Goal: Information Seeking & Learning: Check status

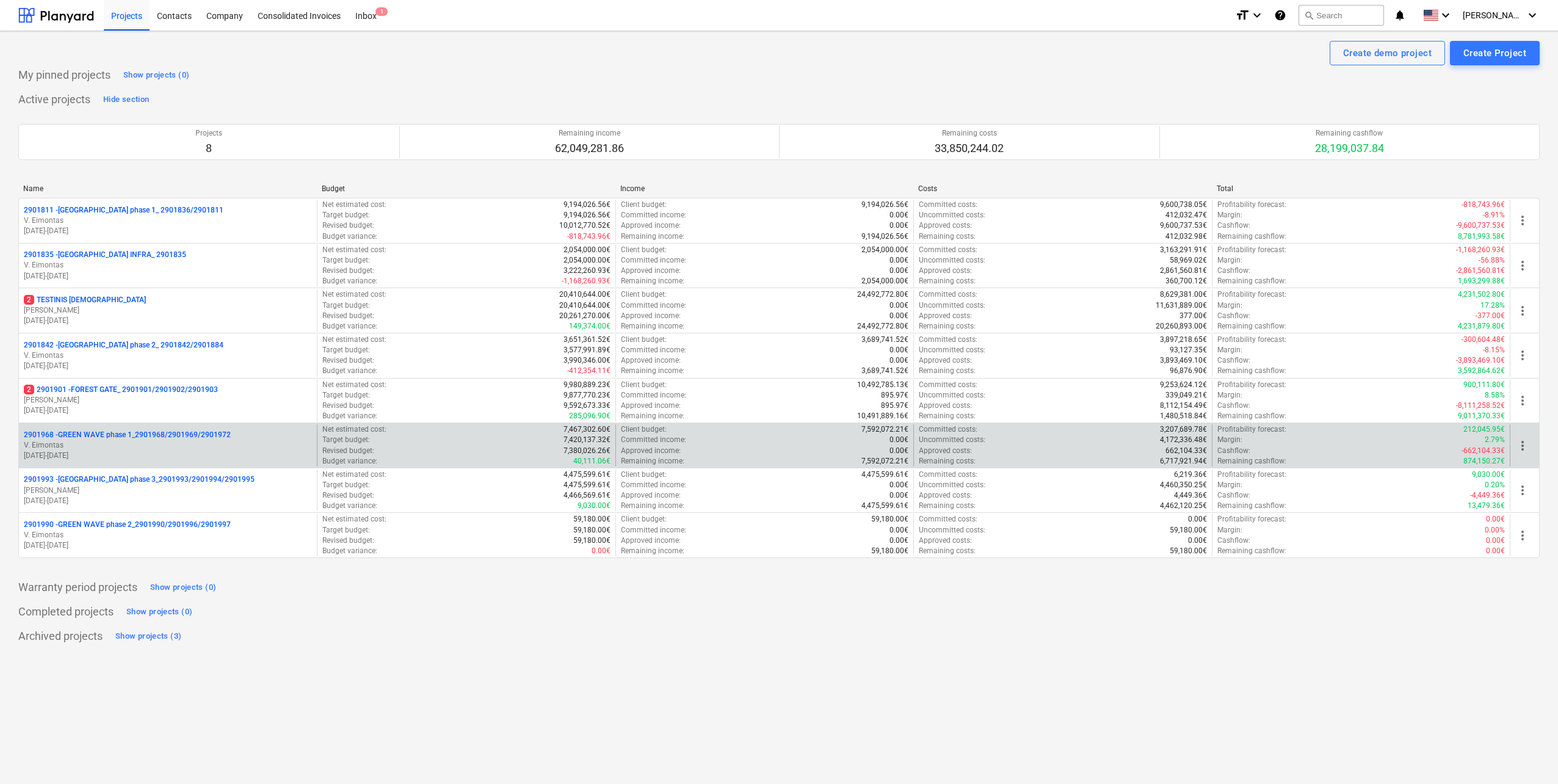
click at [211, 436] on p "2901968 - GREEN WAVE phase 1_2901968/2901969/2901972" at bounding box center [127, 435] width 207 height 11
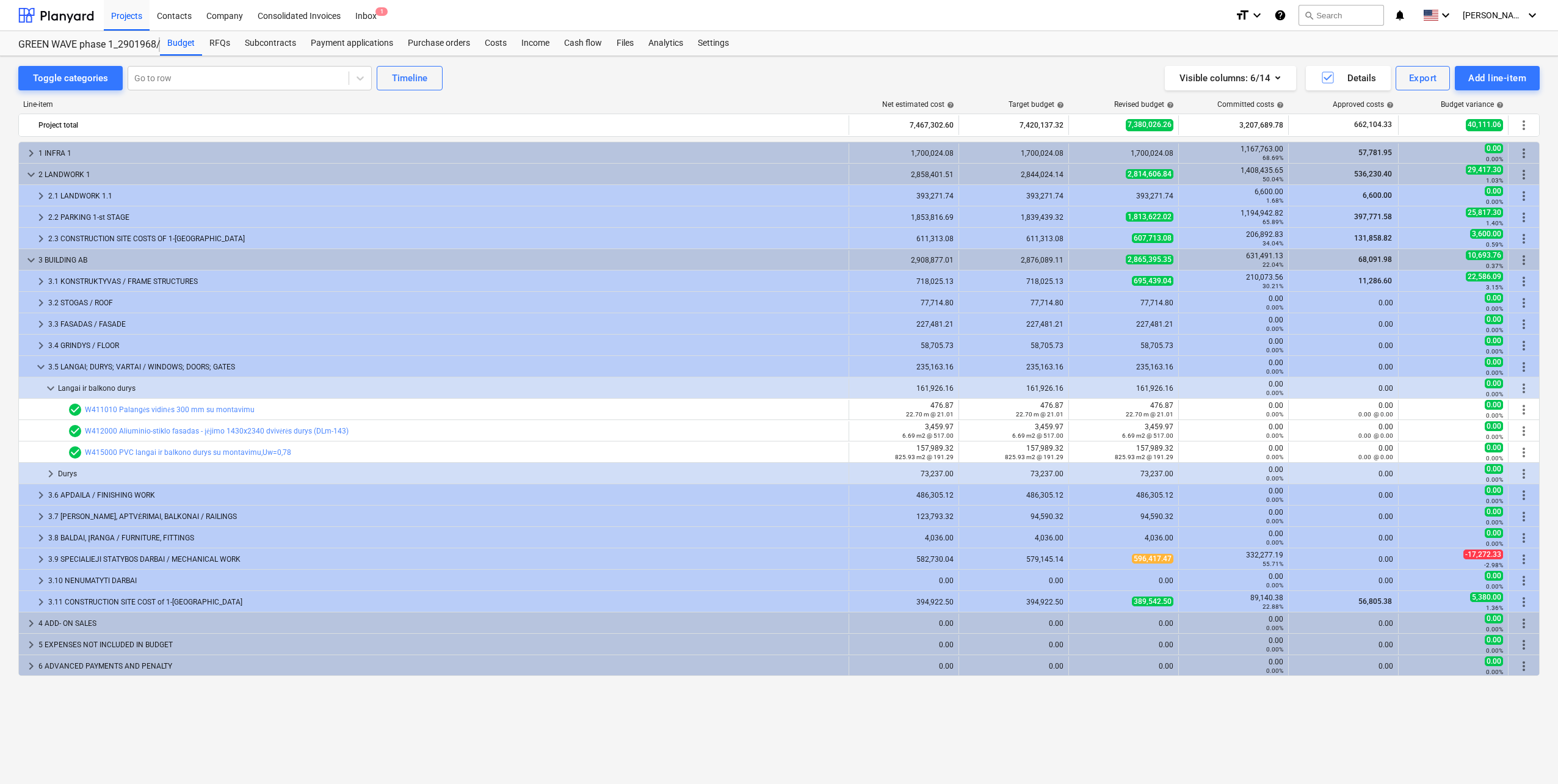
click at [1361, 27] on div "search Search" at bounding box center [1341, 15] width 85 height 30
click at [1359, 15] on button "search Search" at bounding box center [1341, 14] width 85 height 21
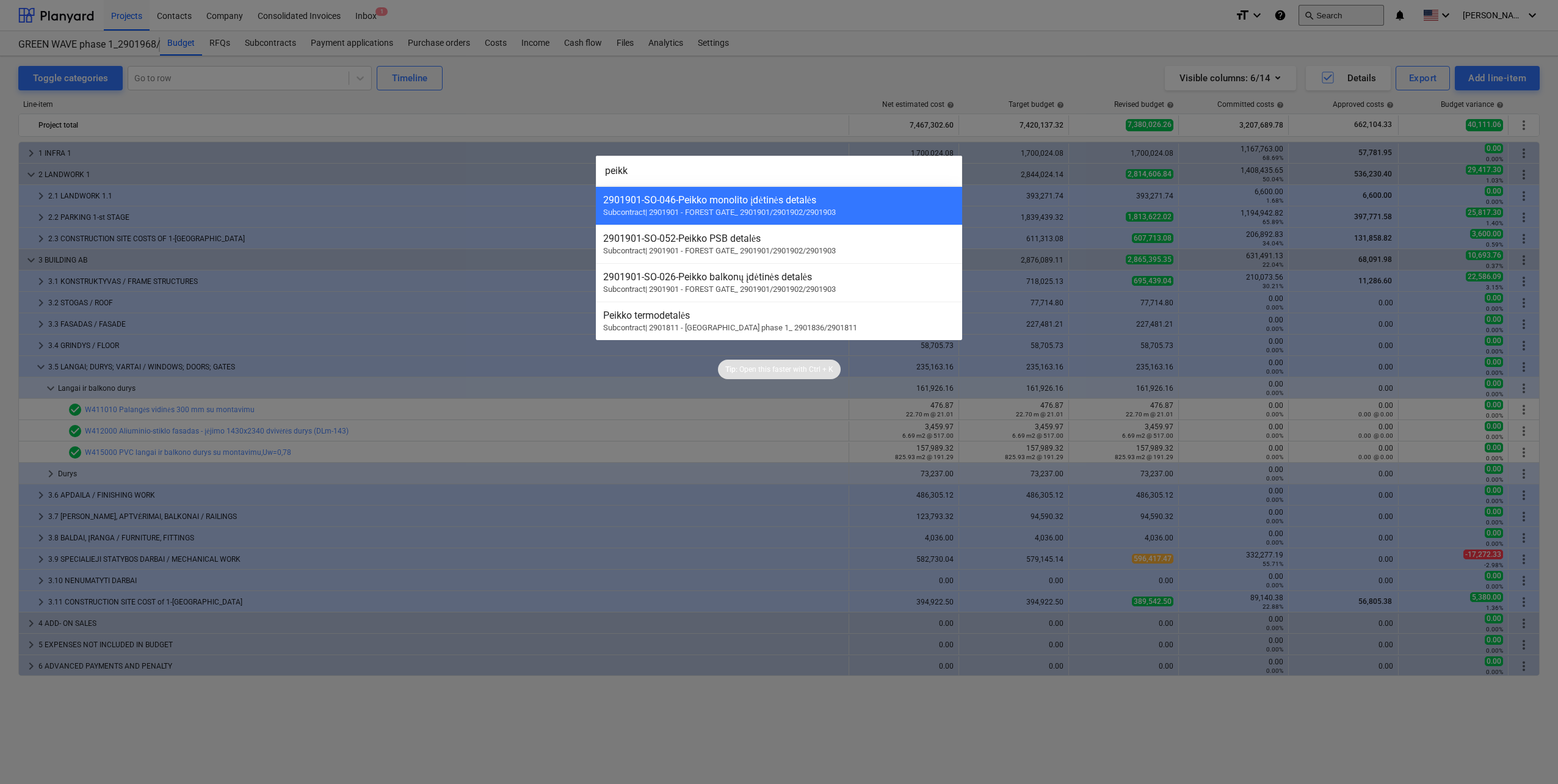
type input "peikko"
click at [581, 96] on div at bounding box center [779, 392] width 1558 height 784
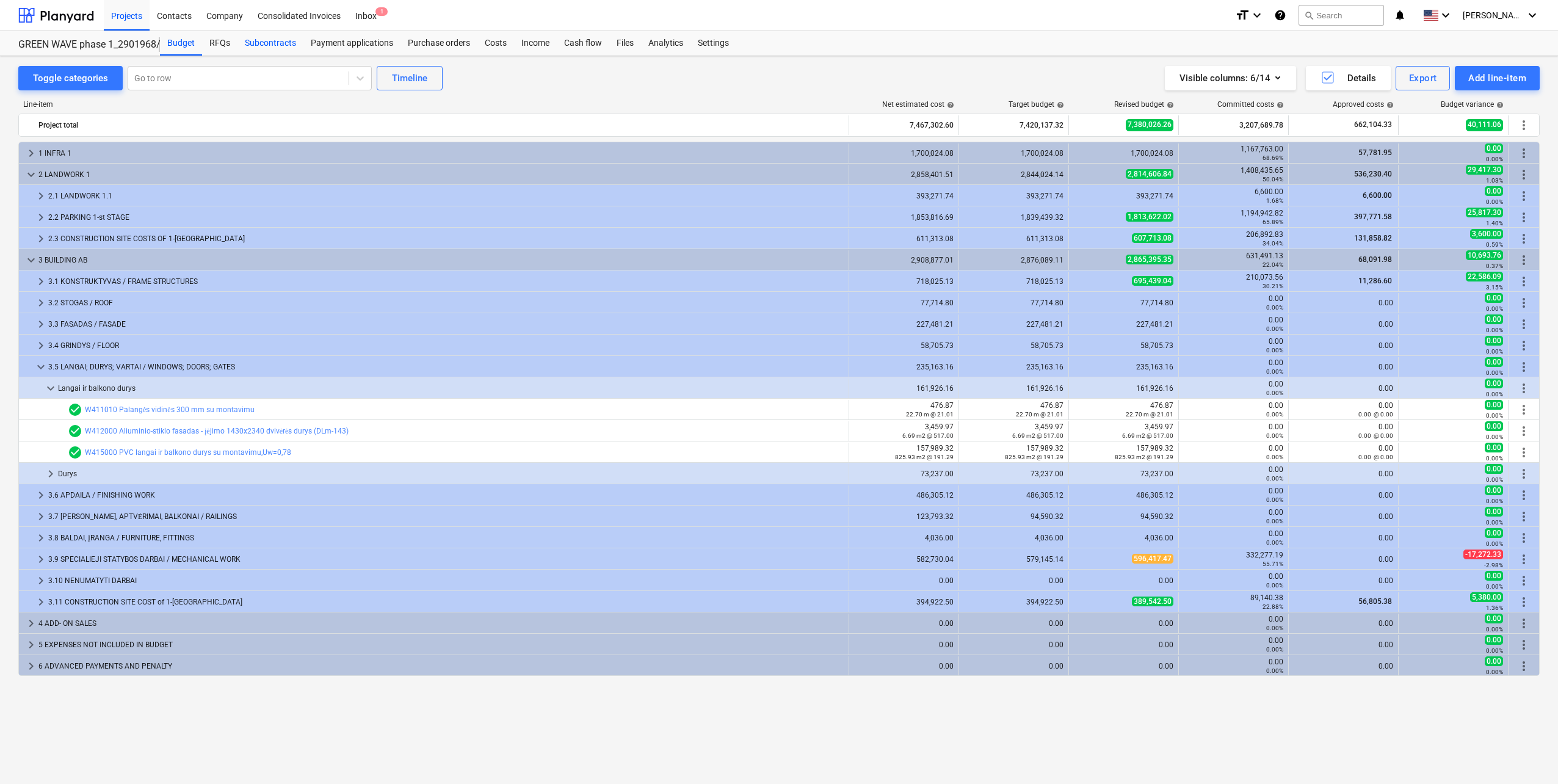
click at [275, 46] on div "Subcontracts" at bounding box center [271, 43] width 66 height 24
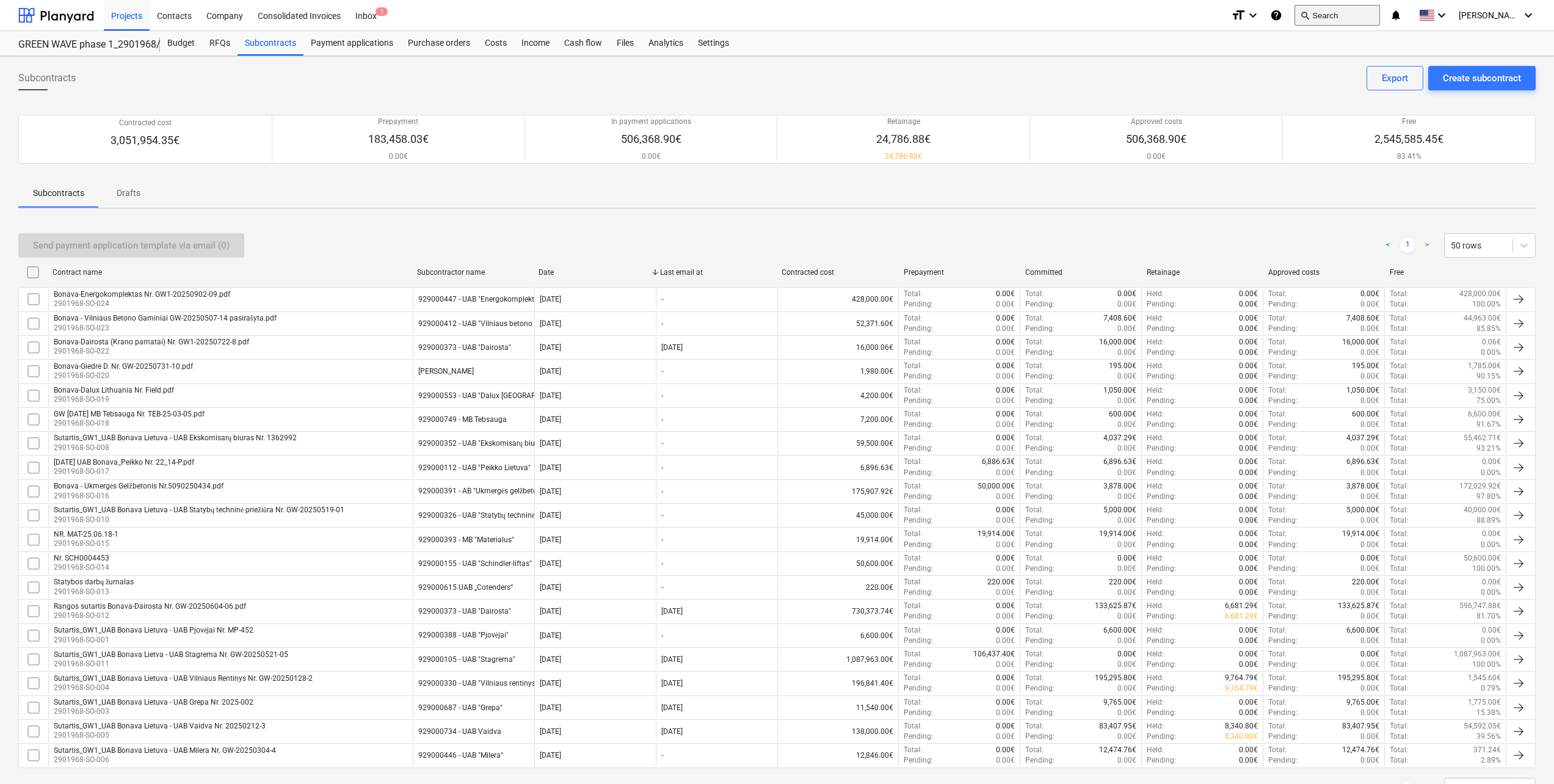
click at [1352, 17] on button "search Search" at bounding box center [1337, 14] width 85 height 21
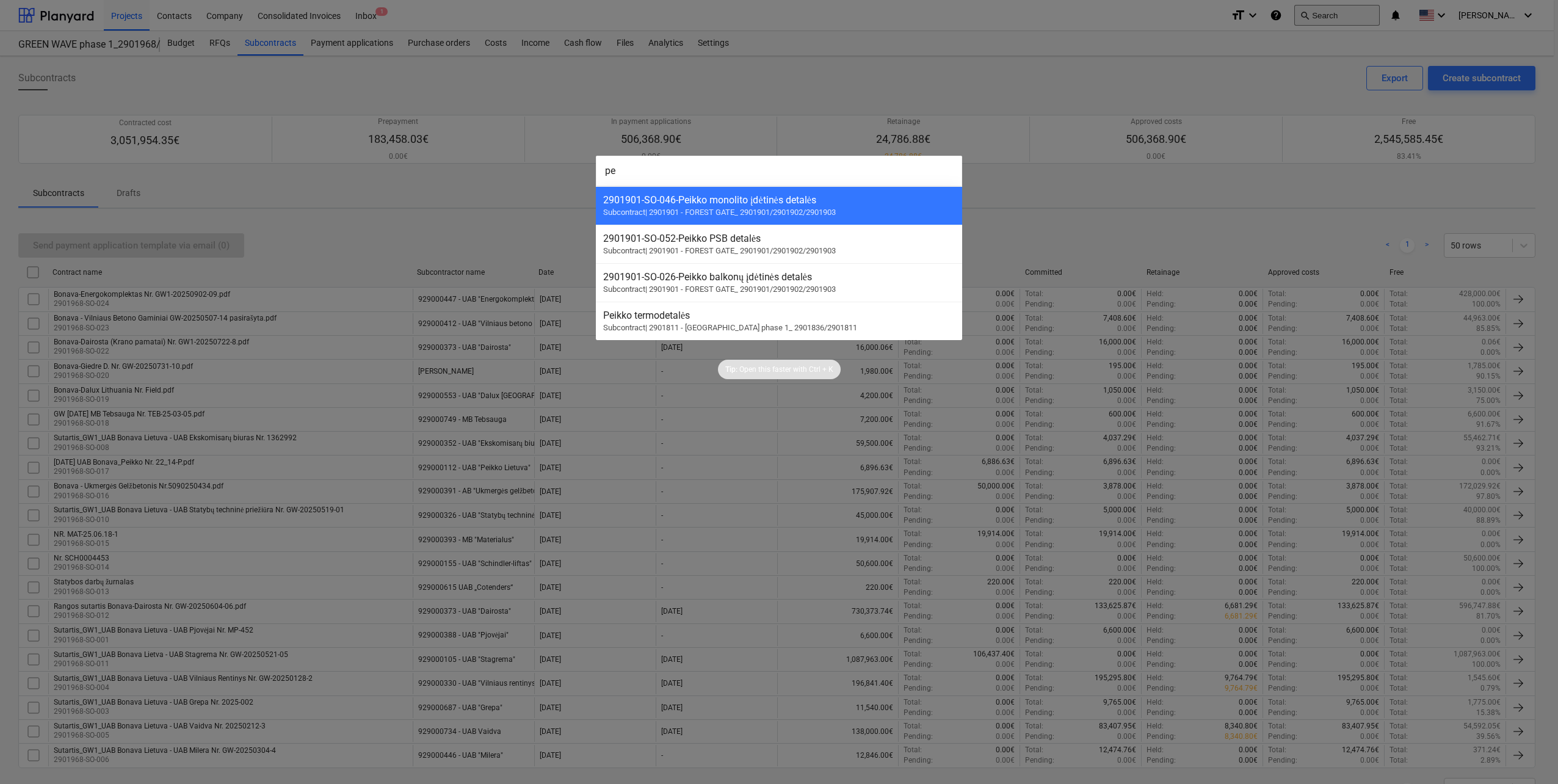
type input "p"
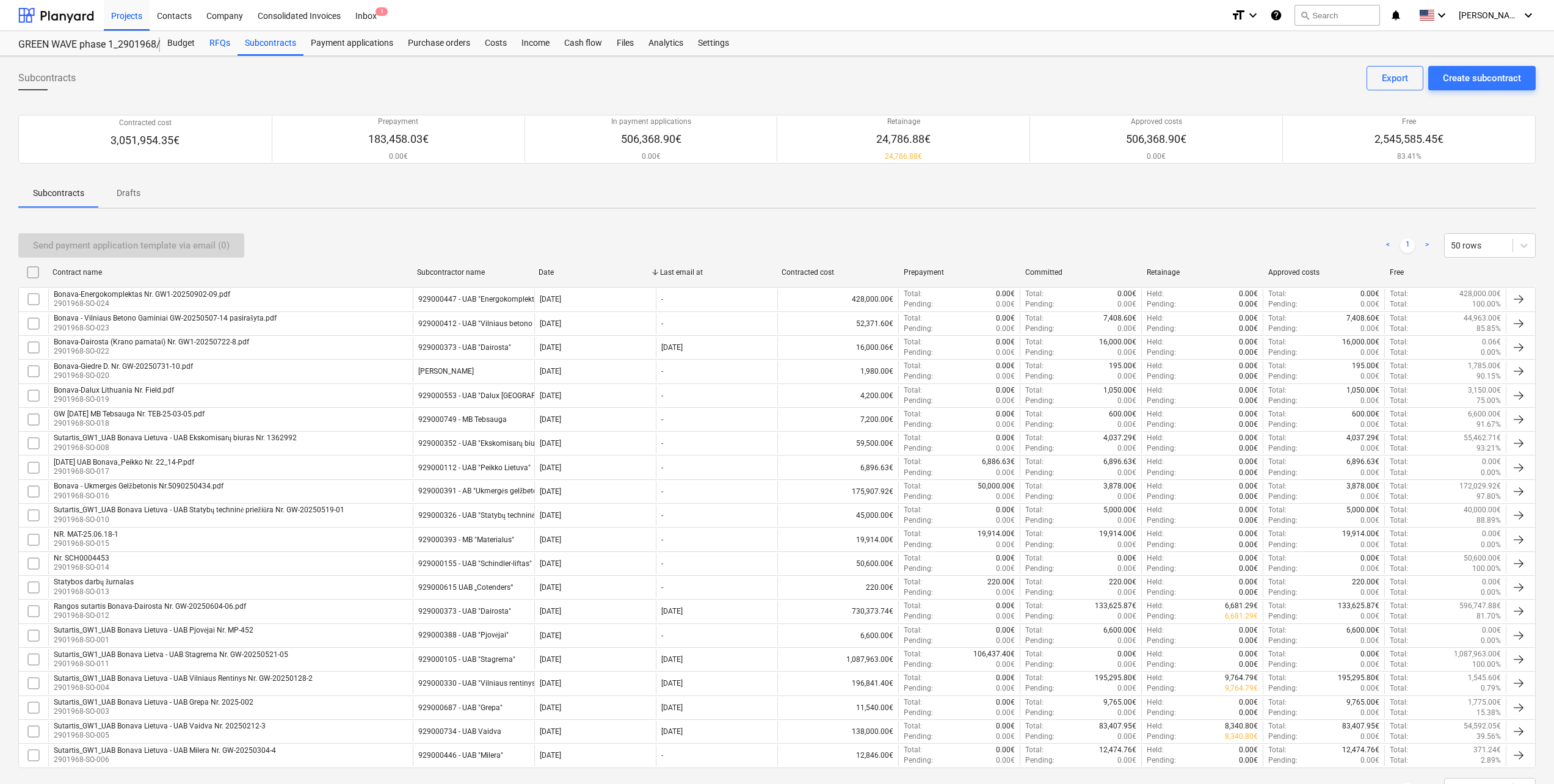
click at [222, 43] on div "RFQs" at bounding box center [220, 43] width 36 height 24
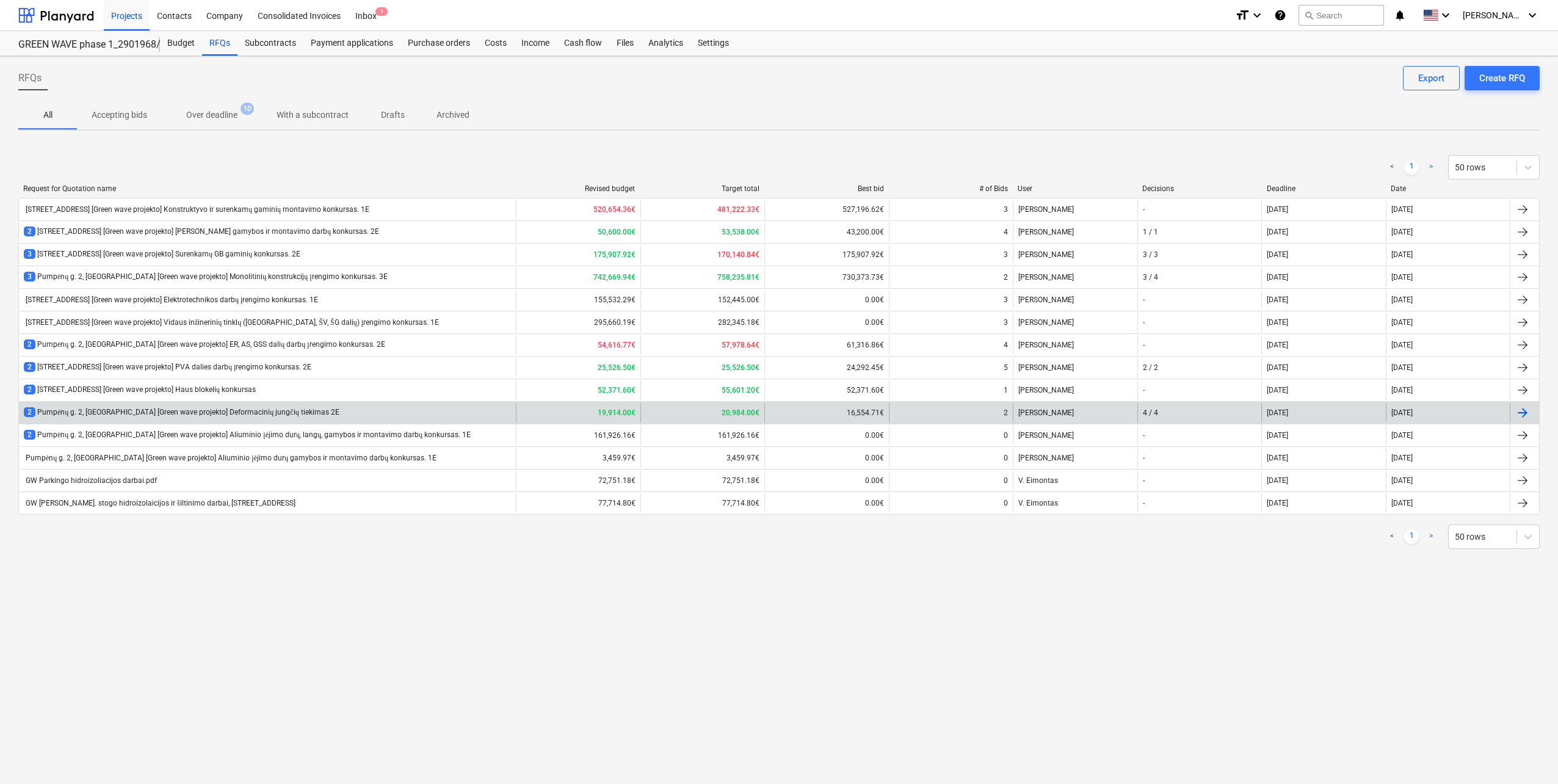
click at [317, 416] on div "2 [STREET_ADDRESS] [Green wave projekto] Deformacinių jungčių tiekimas 2E" at bounding box center [268, 413] width 497 height 20
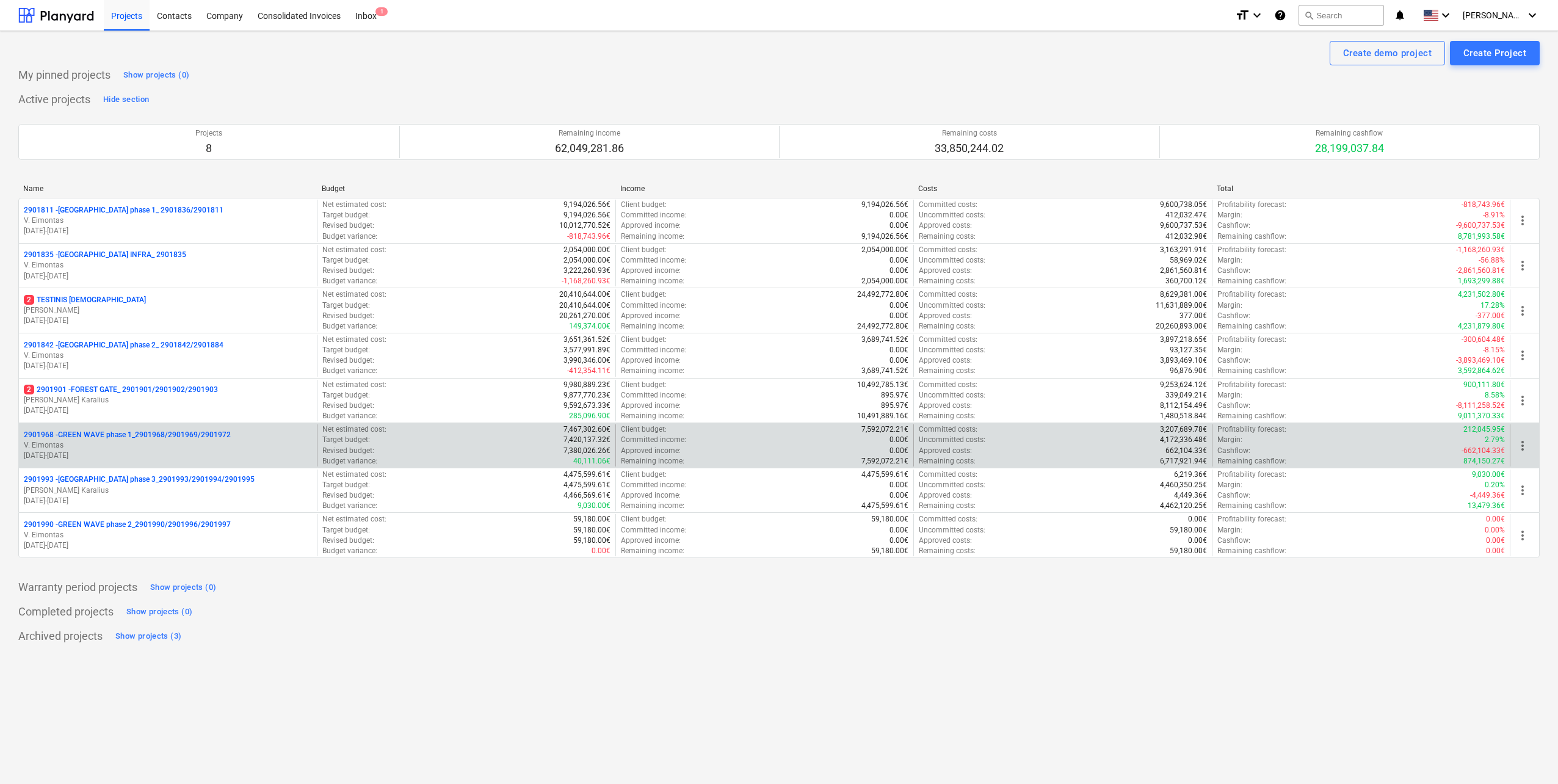
click at [204, 454] on p "[DATE] - [DATE]" at bounding box center [167, 456] width 288 height 11
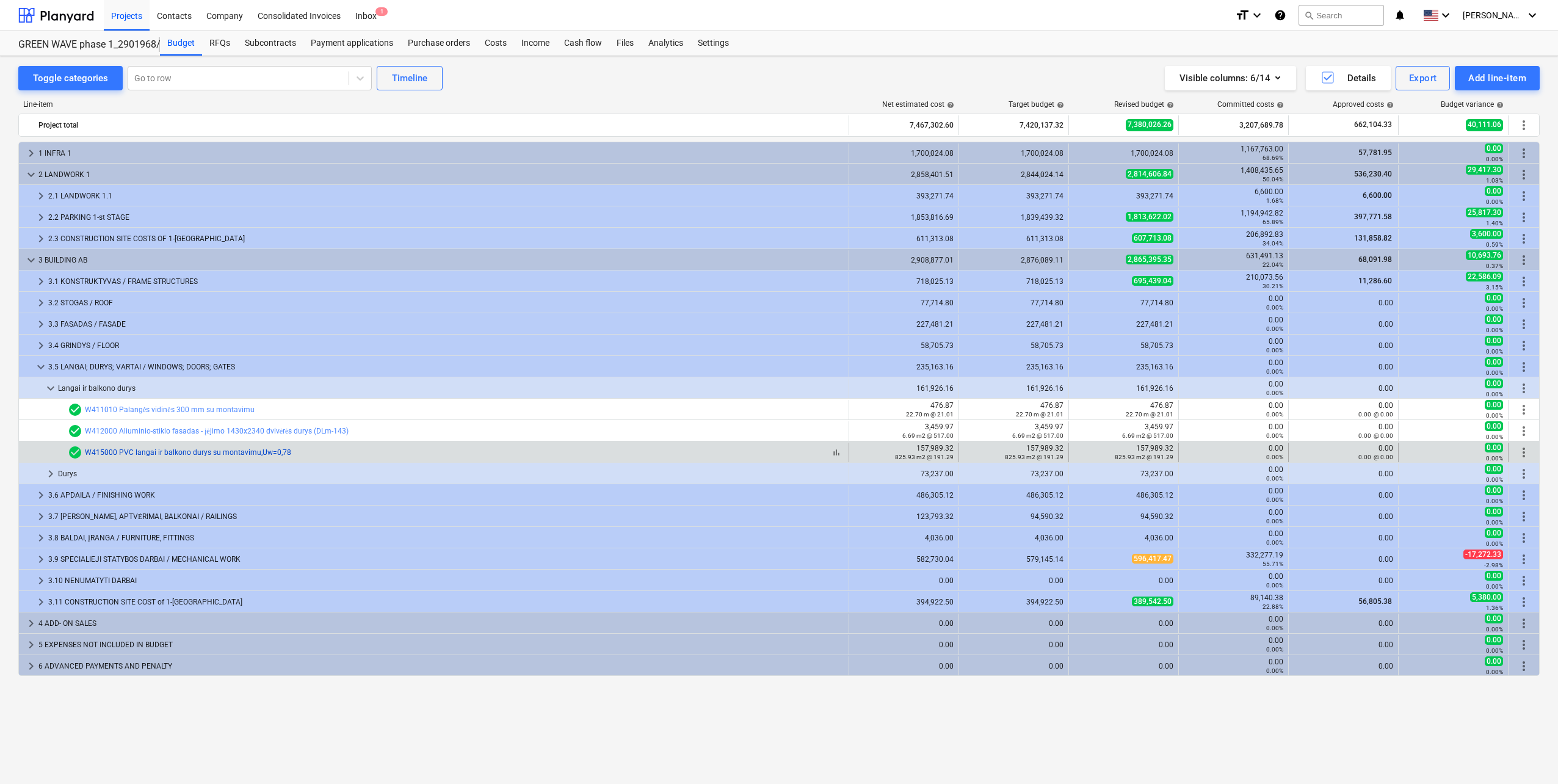
click at [179, 450] on link "W415000 PVC langai ir balkono durys su montavimu,Uw=0,78" at bounding box center [188, 452] width 207 height 8
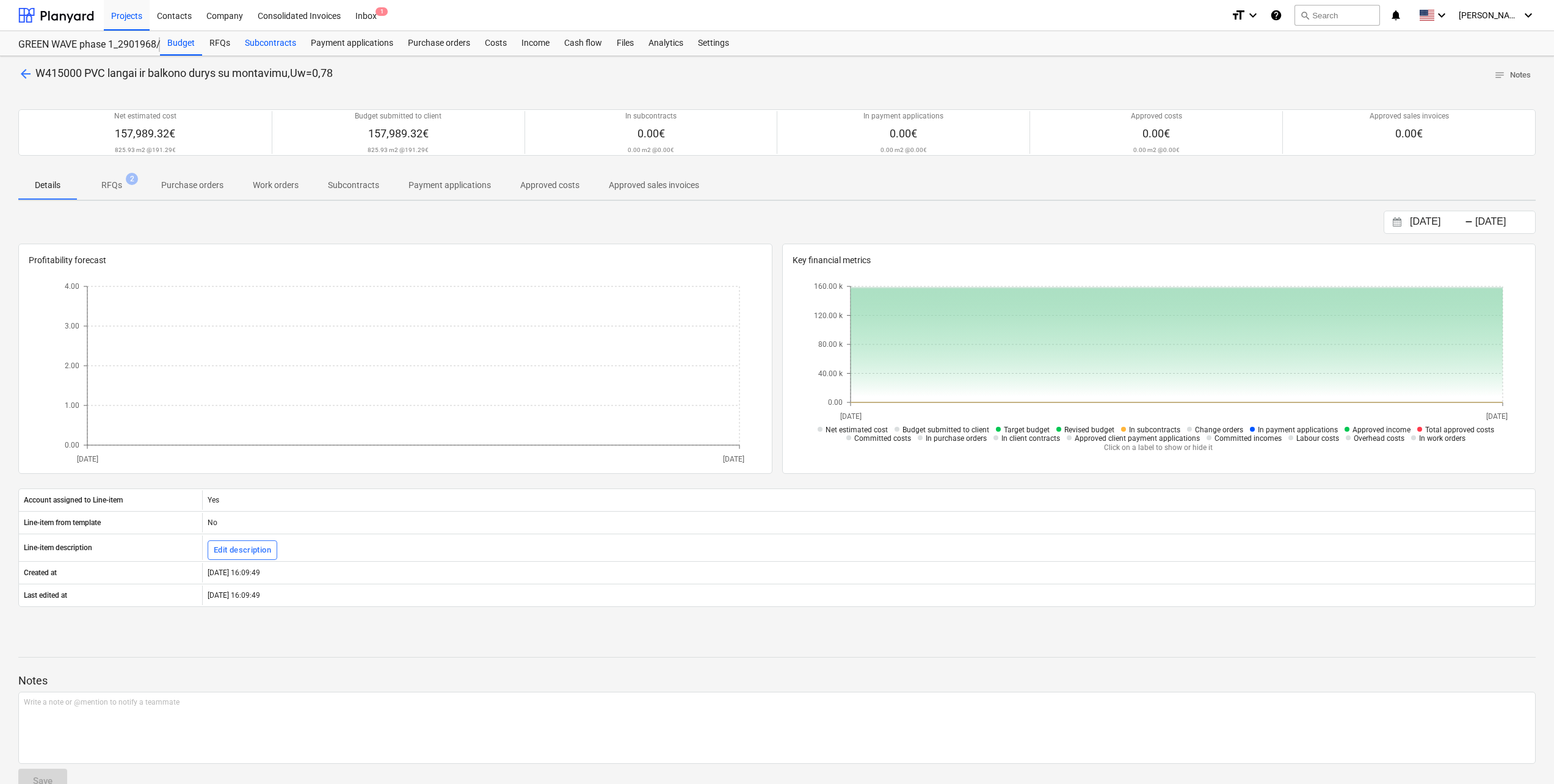
click at [256, 43] on div "Subcontracts" at bounding box center [271, 43] width 66 height 24
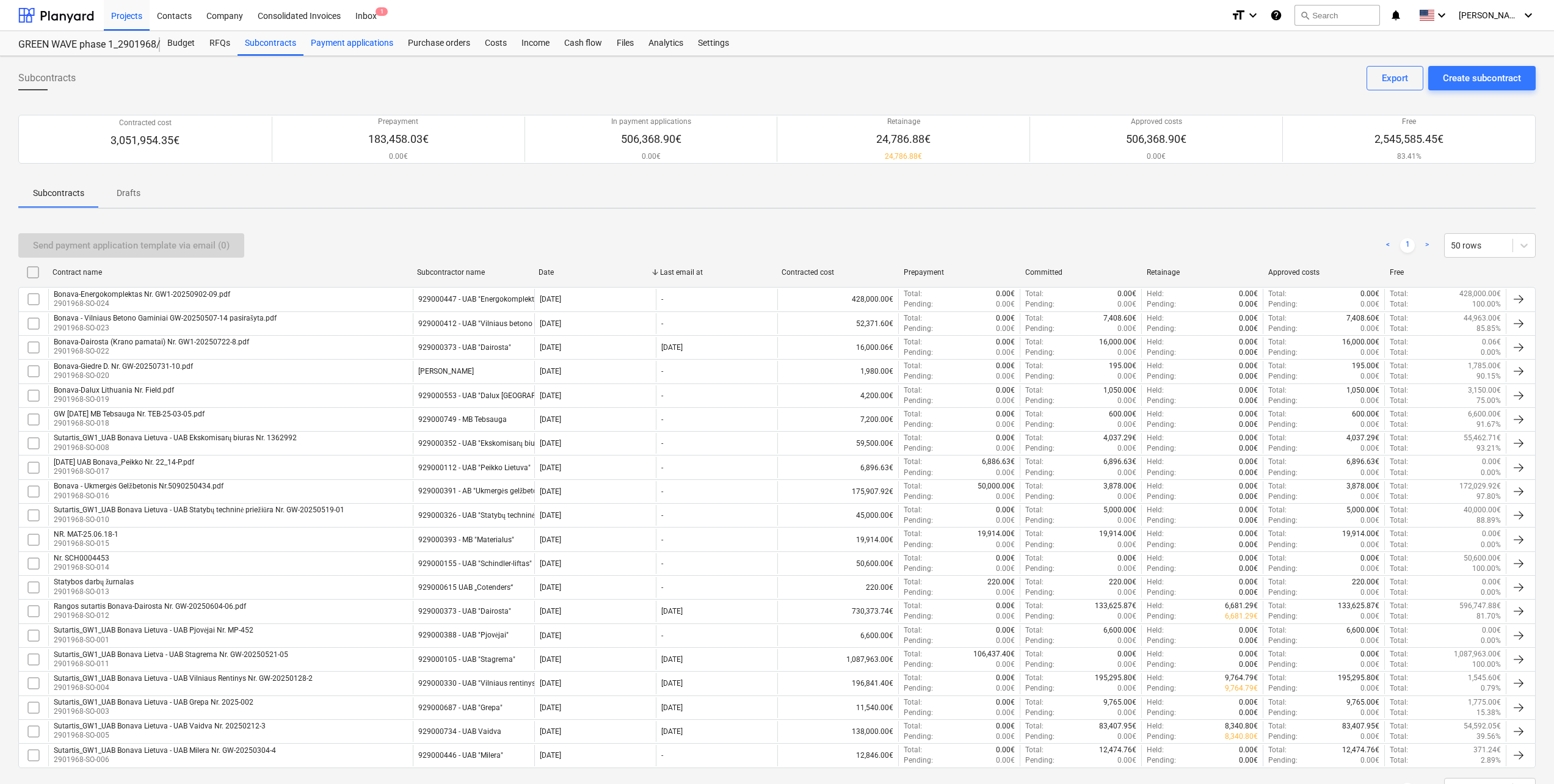
click at [353, 45] on div "Payment applications" at bounding box center [352, 43] width 97 height 24
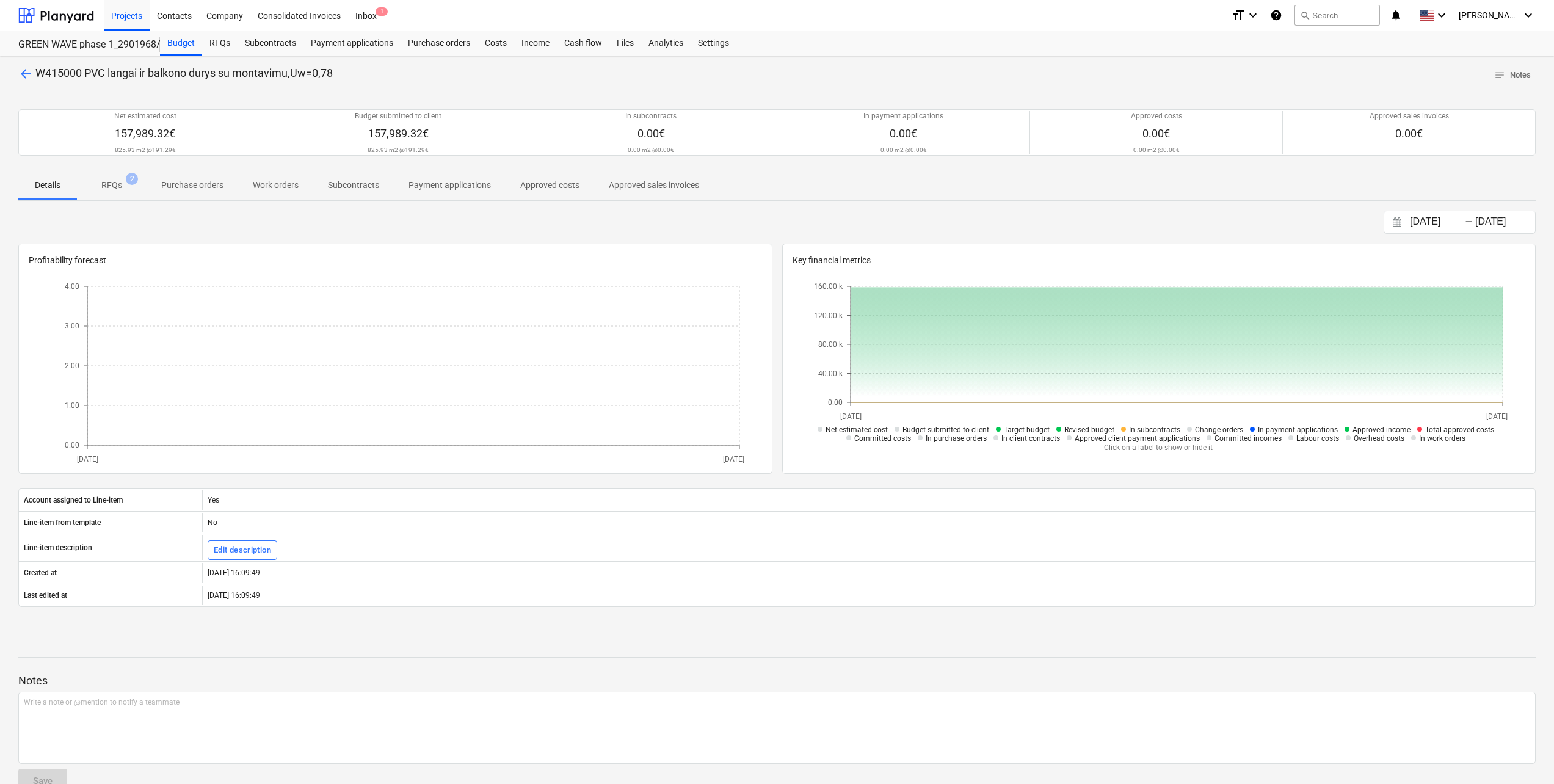
click at [106, 183] on p "RFQs" at bounding box center [111, 185] width 21 height 13
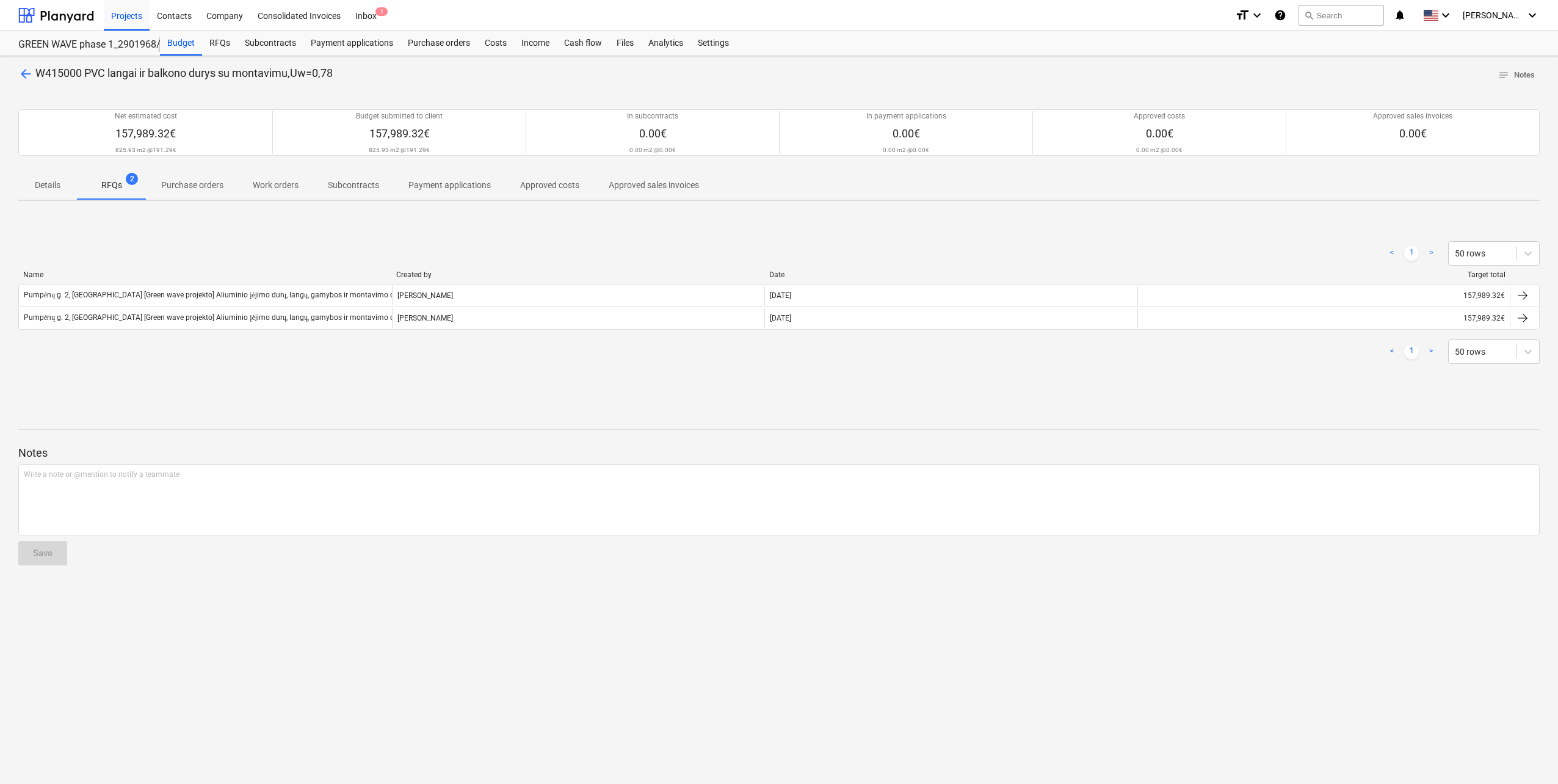
click at [184, 188] on p "Purchase orders" at bounding box center [192, 185] width 62 height 13
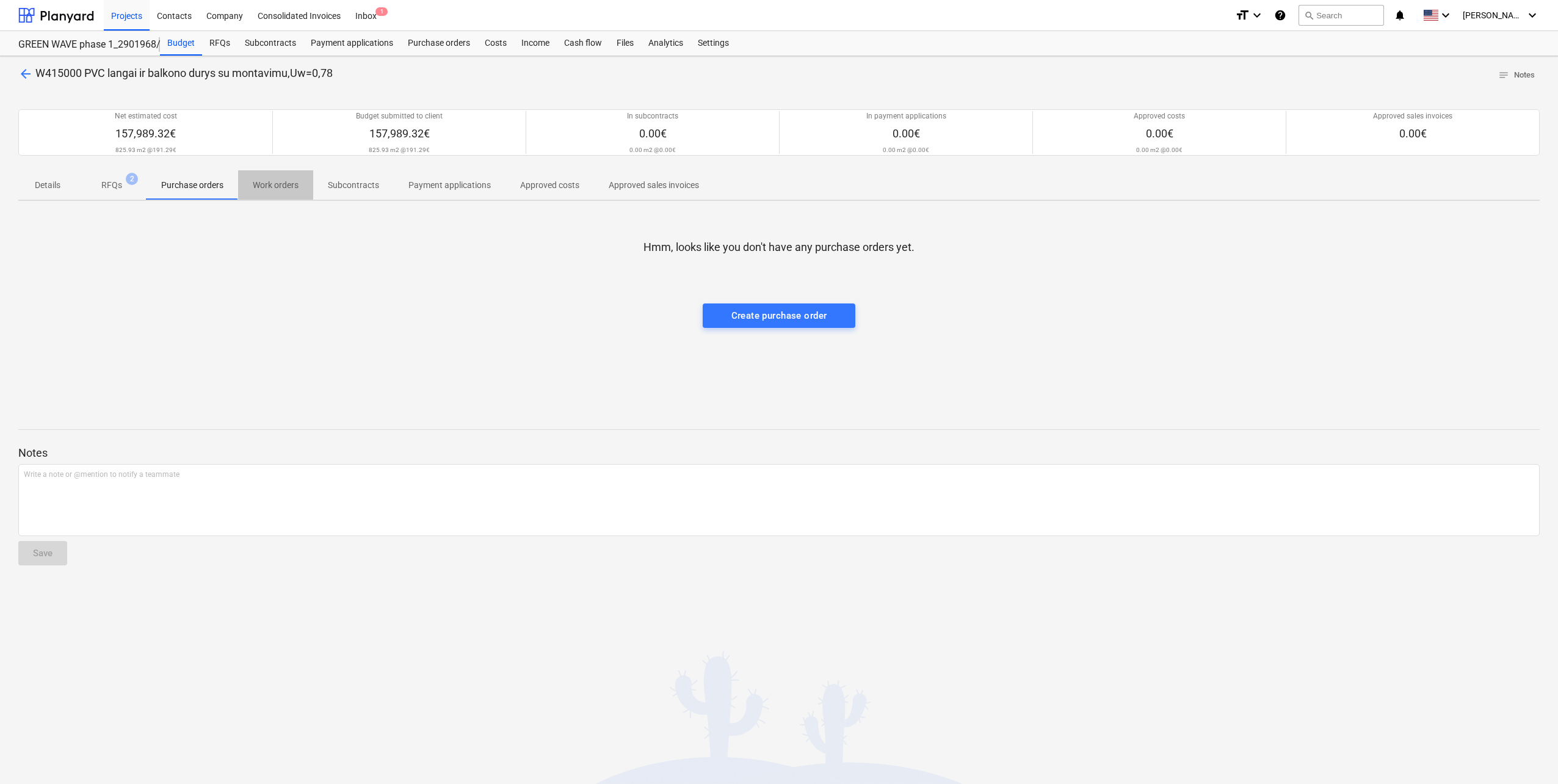
click at [276, 192] on span "Work orders" at bounding box center [275, 185] width 75 height 21
click at [349, 191] on p "Subcontracts" at bounding box center [353, 185] width 51 height 13
click at [432, 191] on p "Payment applications" at bounding box center [449, 185] width 82 height 13
click at [109, 194] on span "RFQs 2" at bounding box center [112, 185] width 70 height 22
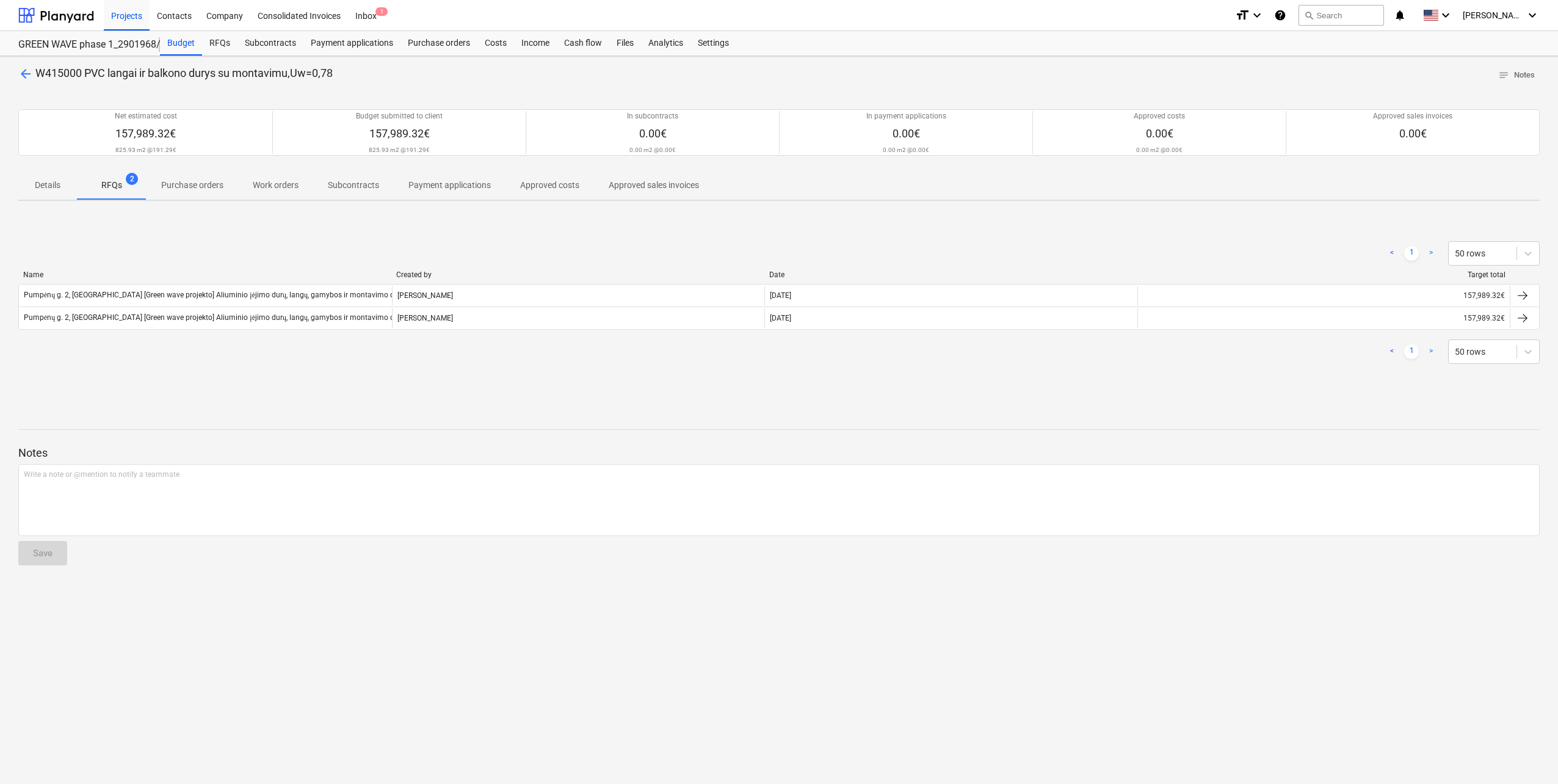
click at [250, 371] on div "< 1 > 50 rows Name Created by Date Target total Pumpėnų g. 2, Vilnius [Green wa…" at bounding box center [779, 302] width 1522 height 152
click at [124, 17] on div "Projects" at bounding box center [127, 14] width 46 height 31
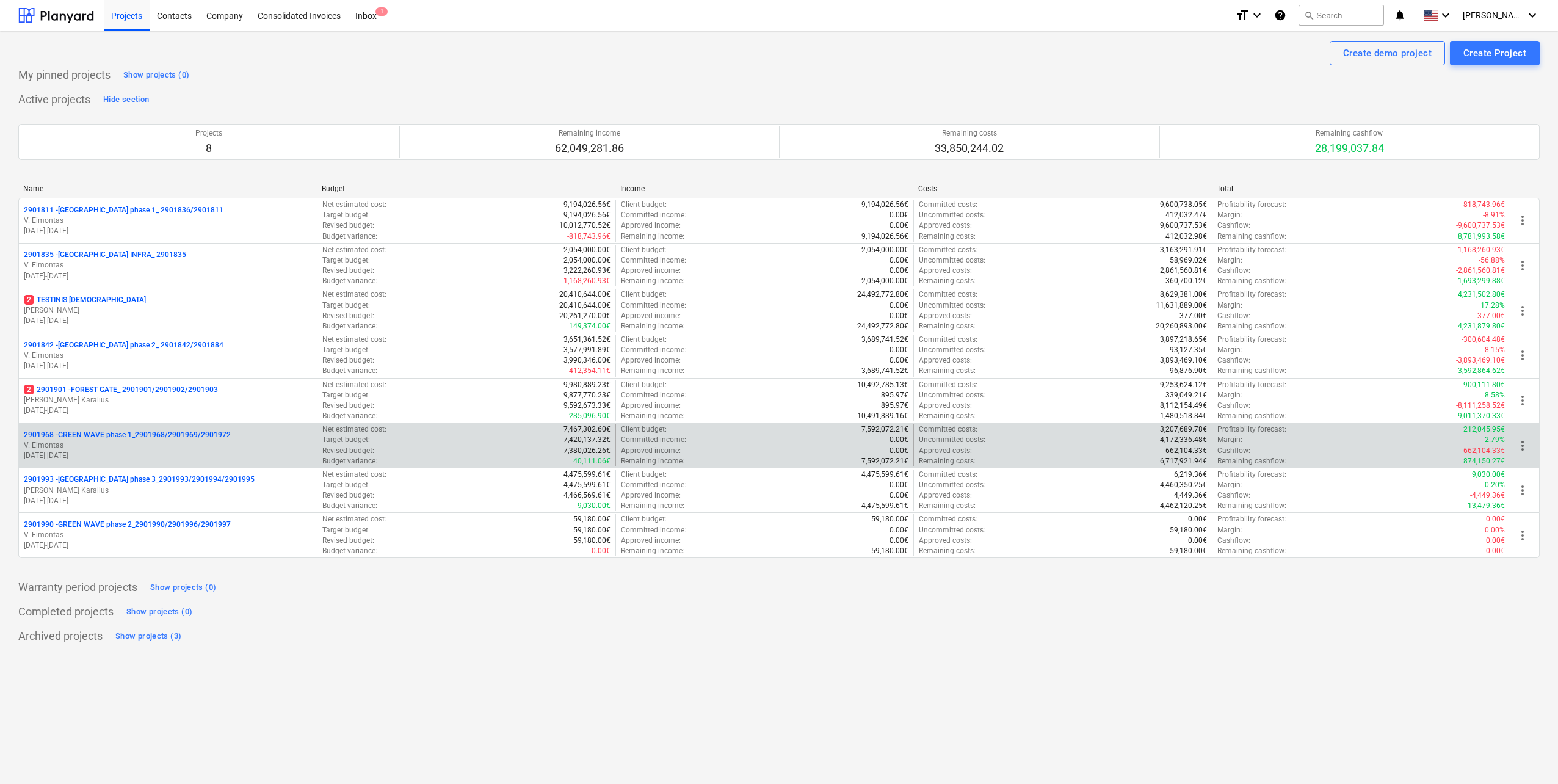
click at [188, 452] on p "09.06.2025 - 31.12.2026" at bounding box center [167, 456] width 288 height 11
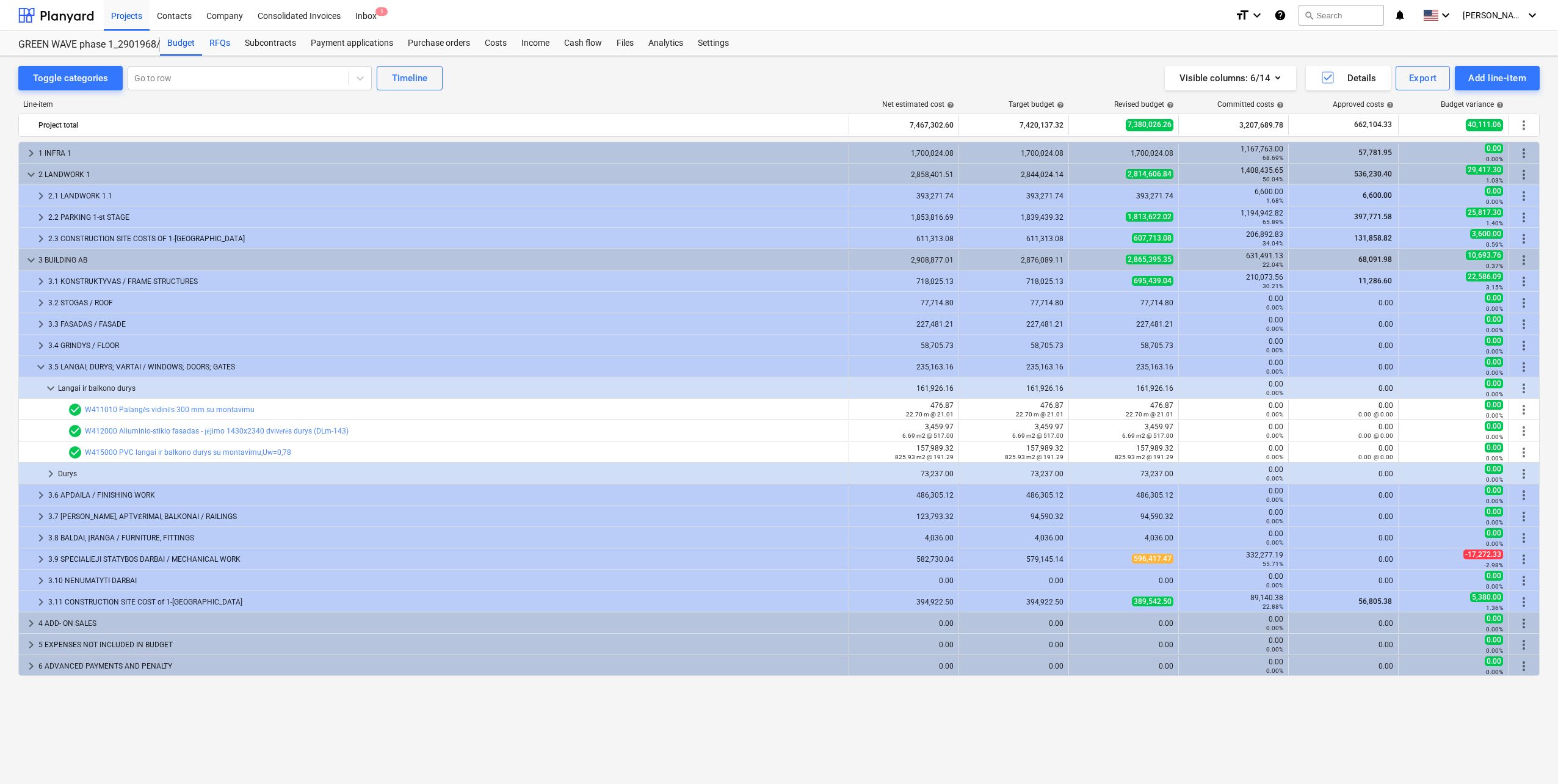
click at [217, 42] on div "RFQs" at bounding box center [220, 43] width 36 height 24
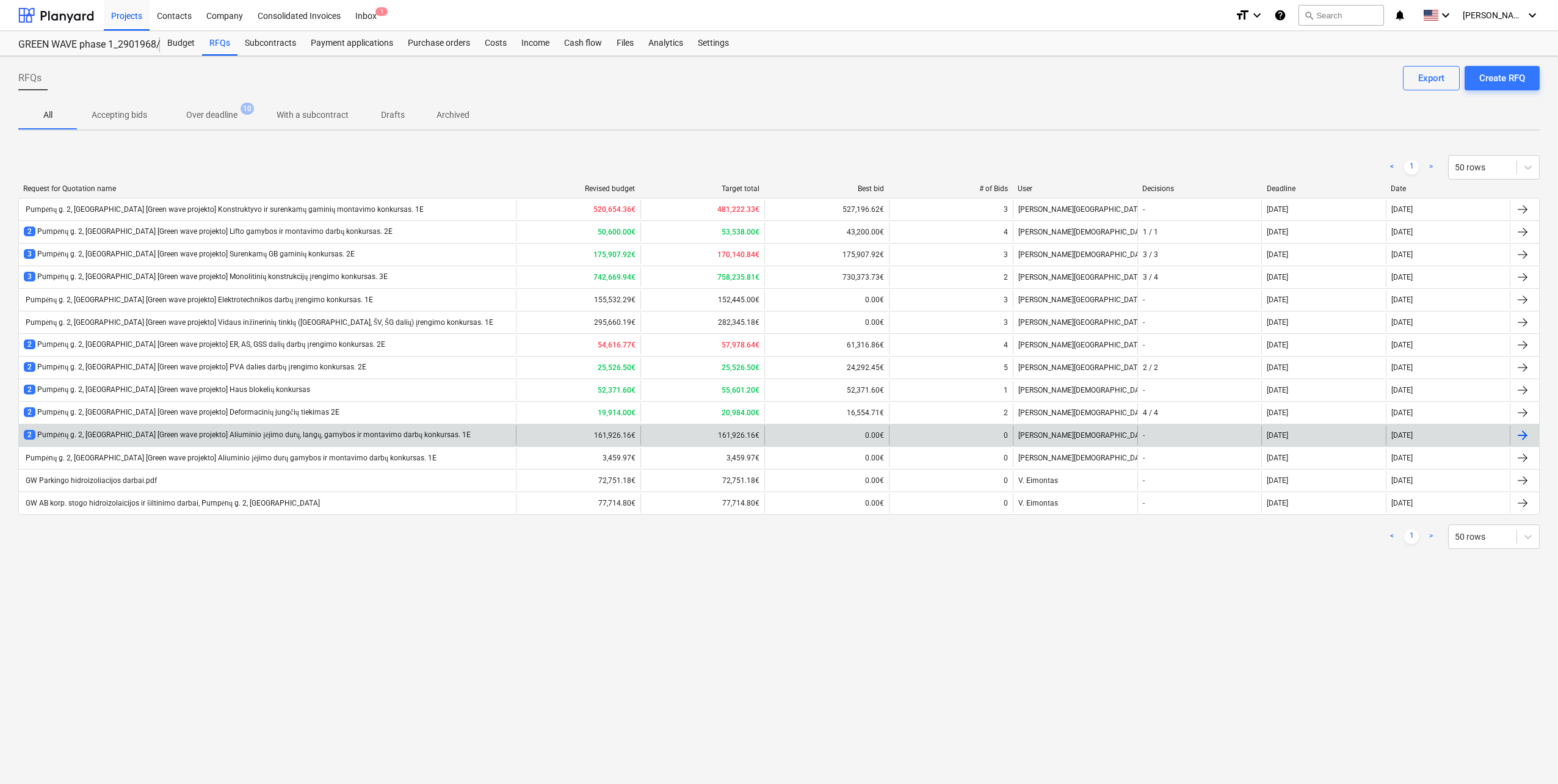
click at [294, 436] on div "2 Pumpėnų g. 2, Vilnius [Green wave projekto] Aliuminio įėjimo durų, langų, gam…" at bounding box center [247, 435] width 447 height 11
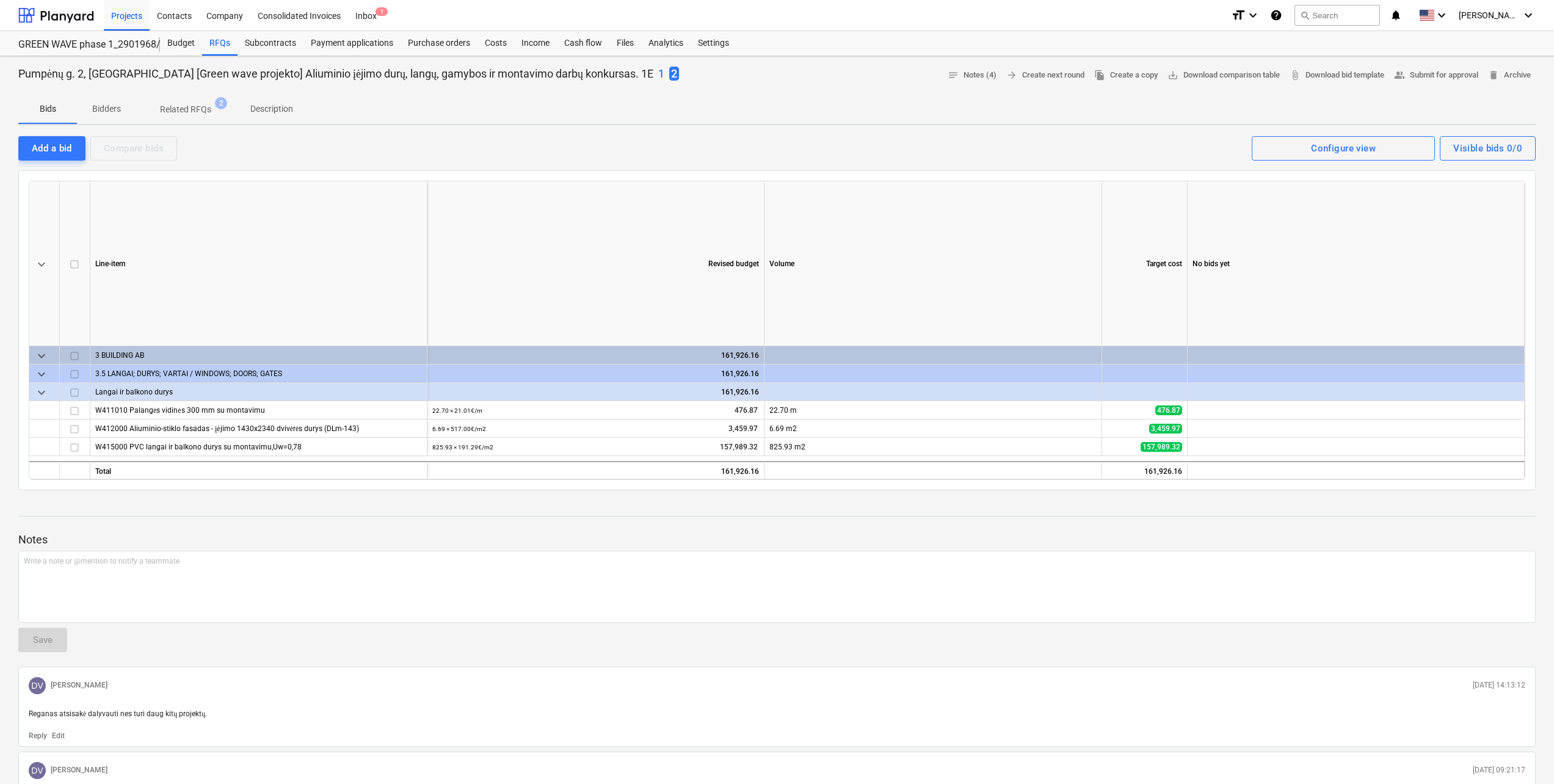
click at [106, 104] on p "Bidders" at bounding box center [106, 109] width 30 height 13
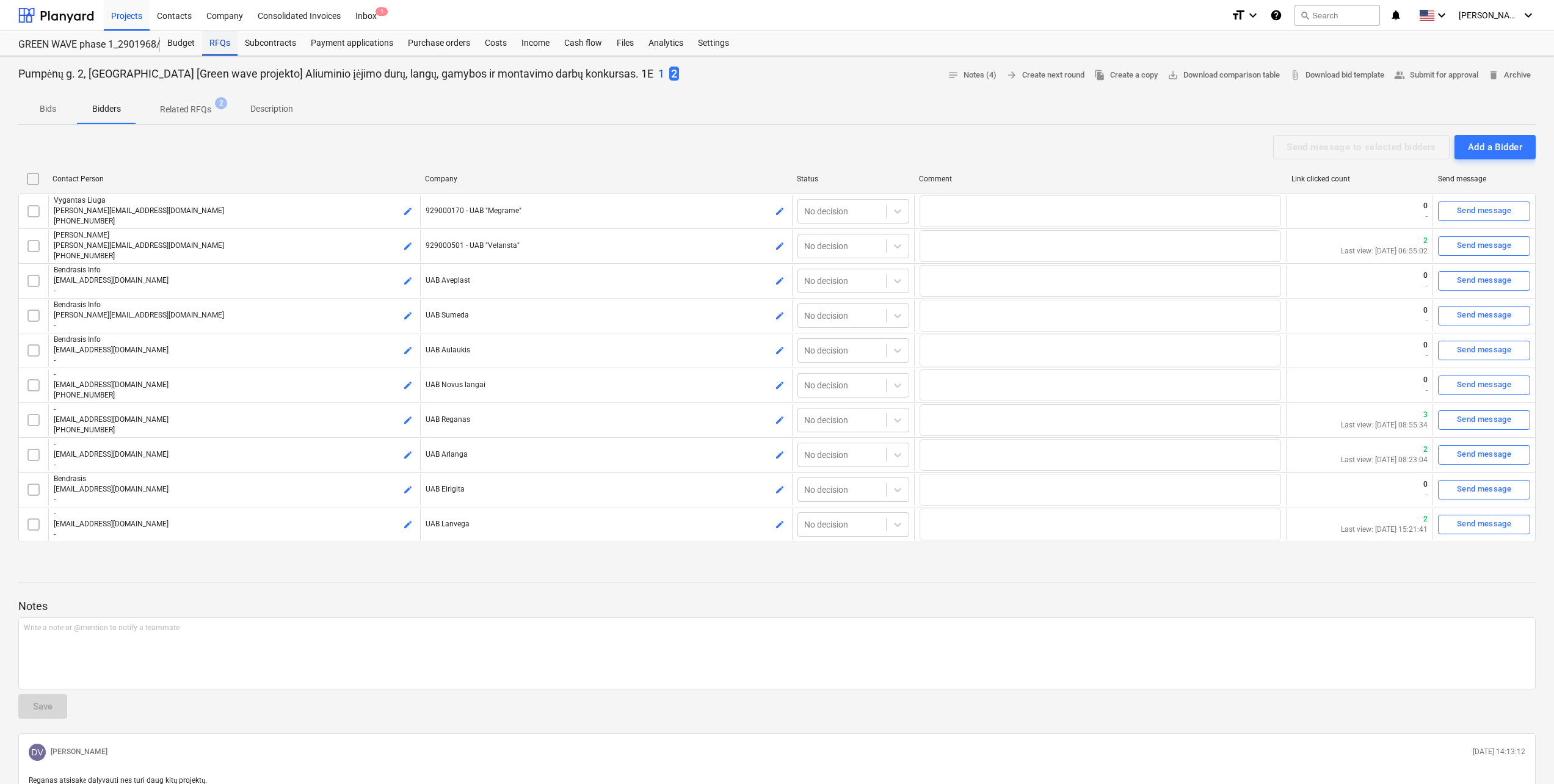
click at [210, 43] on div "RFQs" at bounding box center [220, 43] width 36 height 24
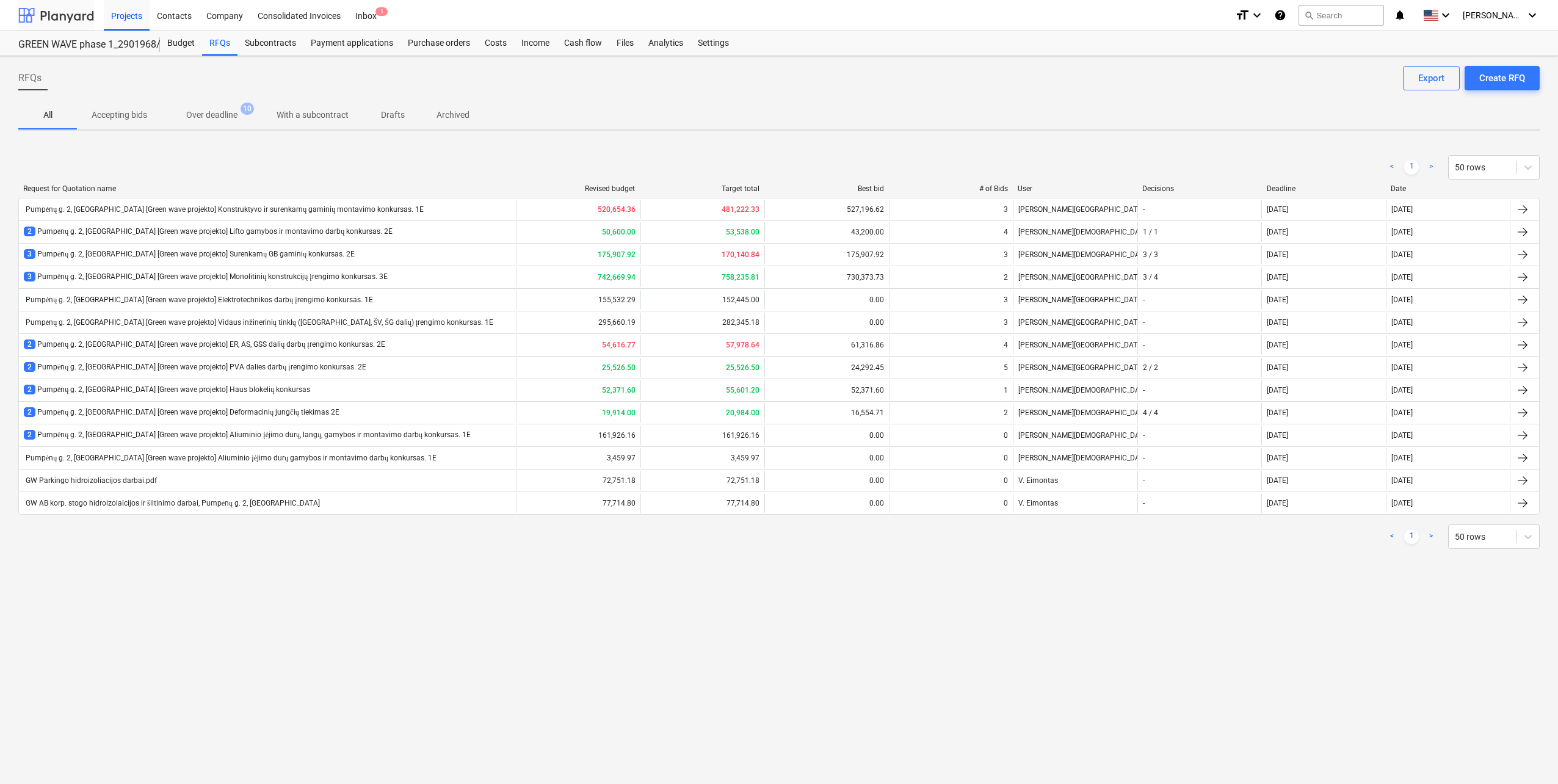
click at [43, 9] on div at bounding box center [56, 15] width 76 height 30
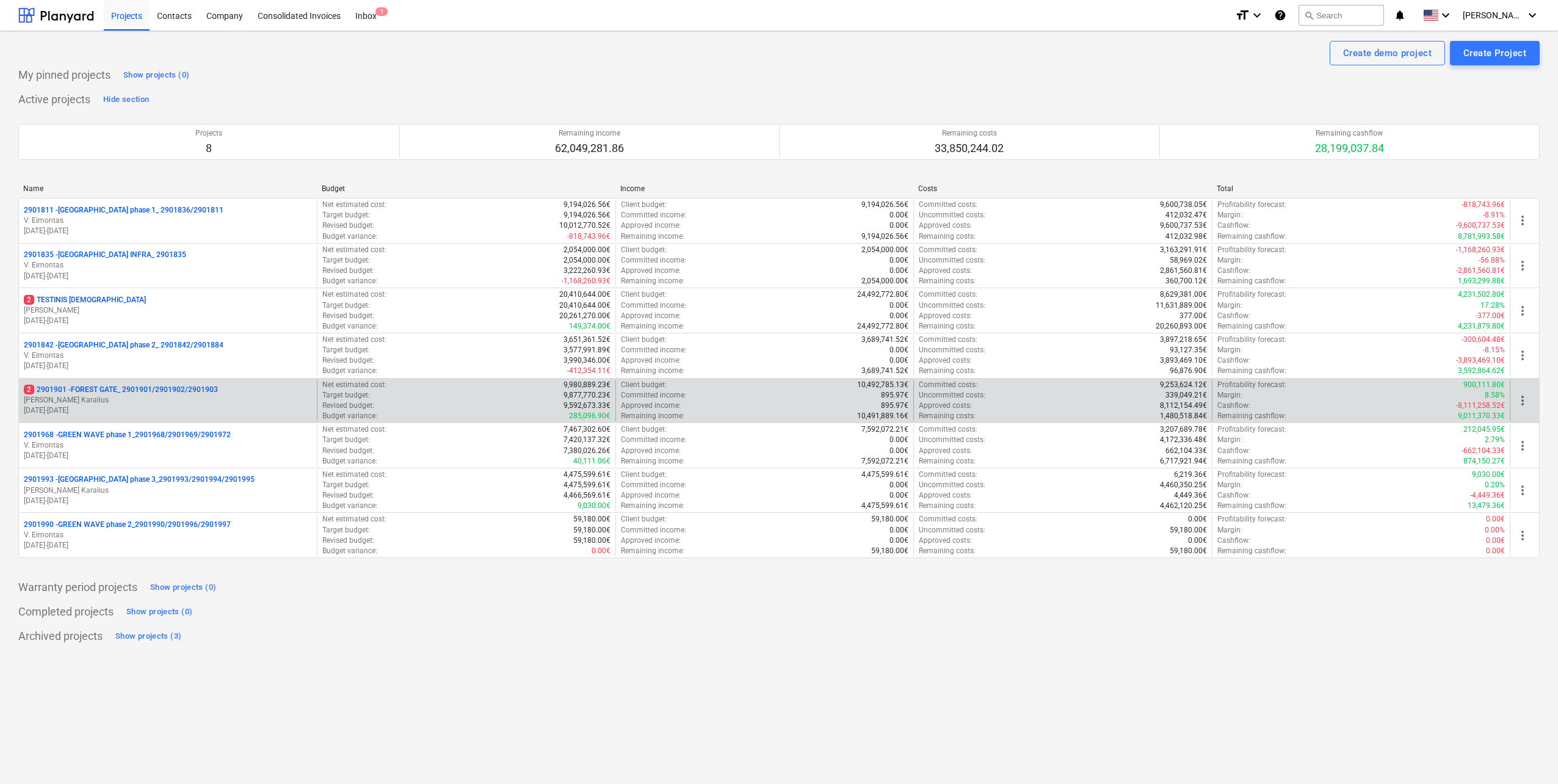
click at [191, 396] on p "[PERSON_NAME]" at bounding box center [167, 400] width 288 height 11
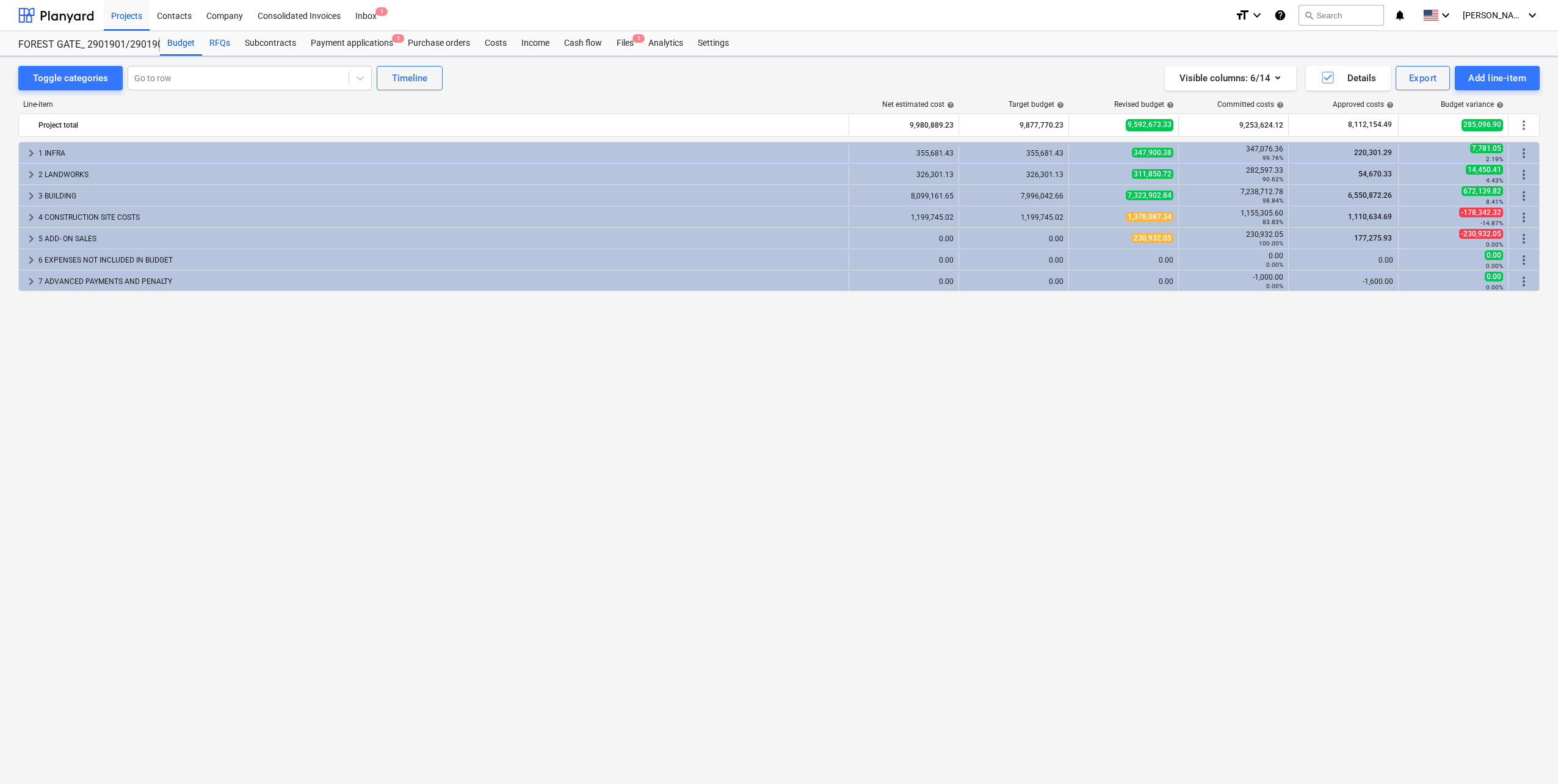
click at [213, 43] on div "RFQs" at bounding box center [220, 43] width 36 height 24
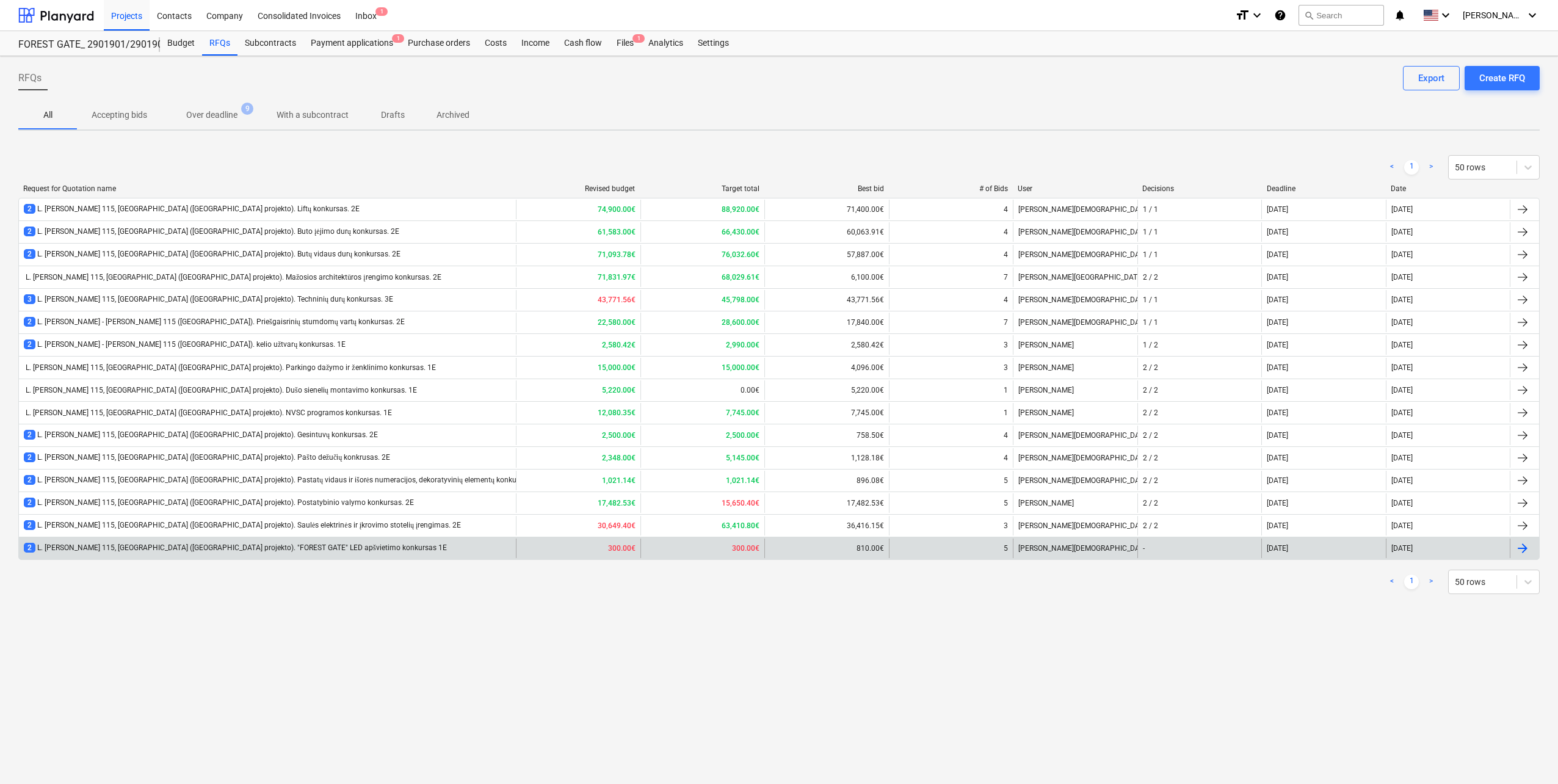
click at [365, 548] on div "2 L. Baliukevičiaus Dzūko g. 115, Vilnius (Forest Gate projekto). "FOREST GATE"…" at bounding box center [235, 548] width 423 height 11
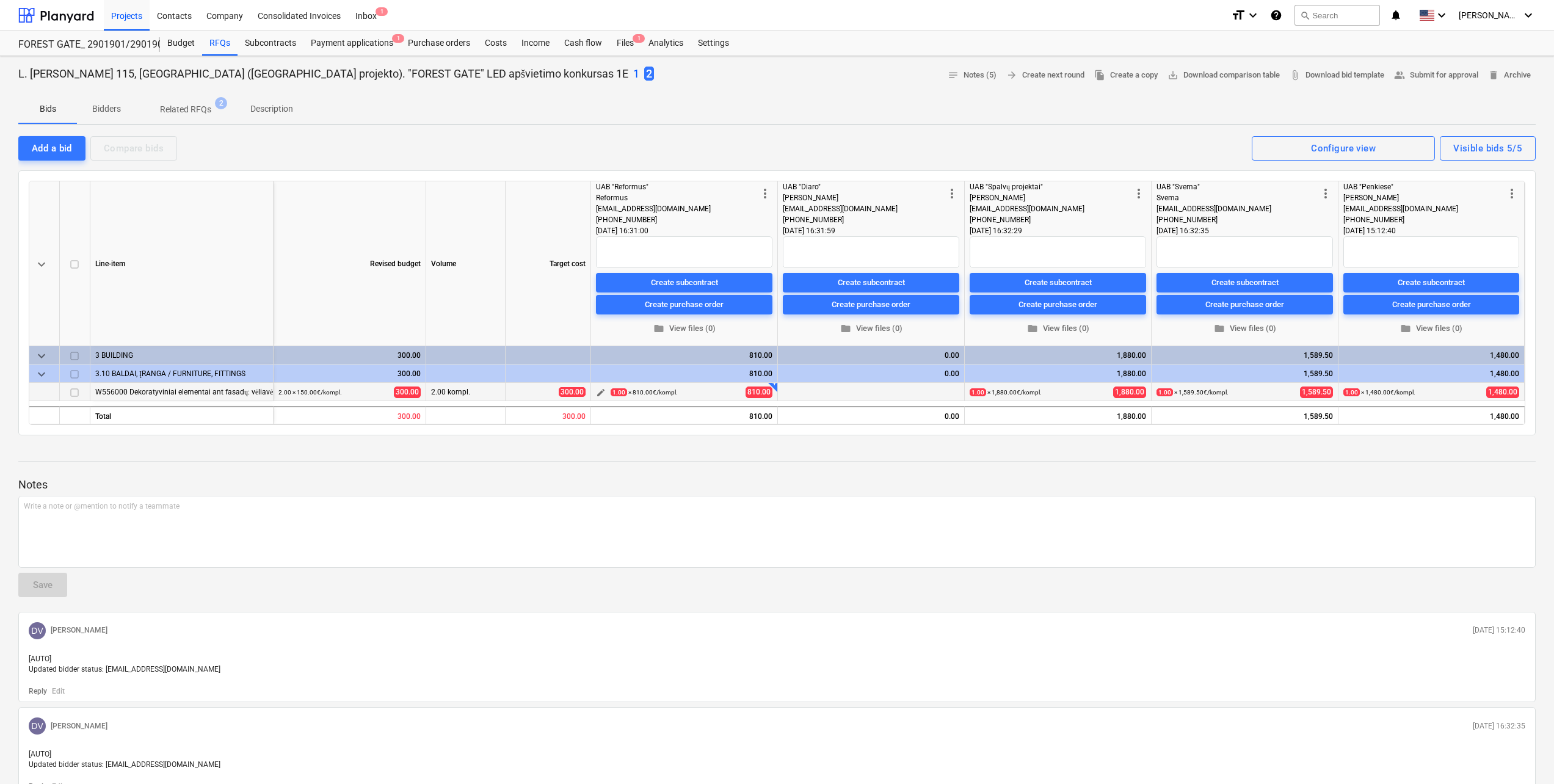
click at [604, 391] on span "edit" at bounding box center [600, 392] width 10 height 10
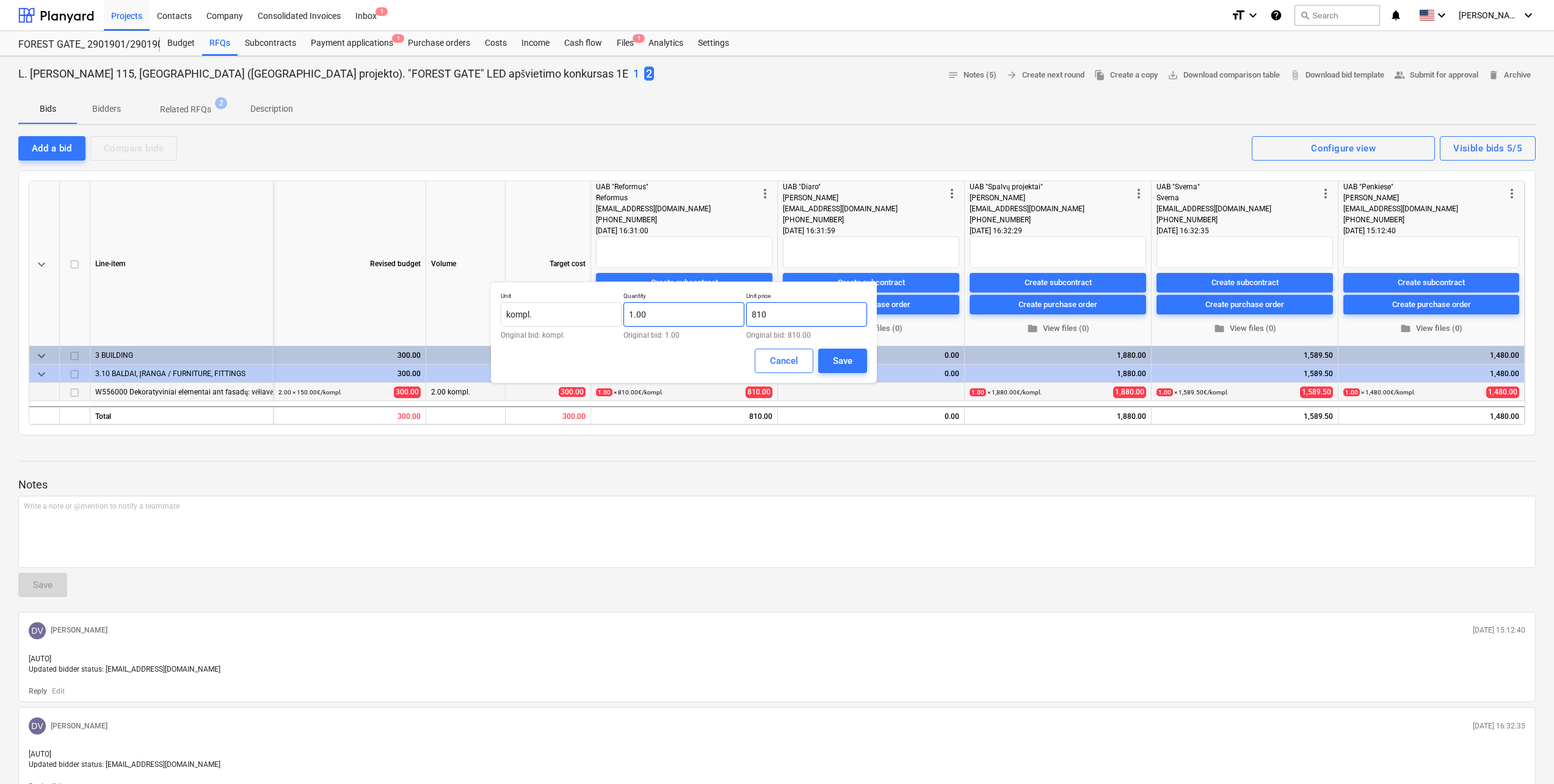
drag, startPoint x: 750, startPoint y: 315, endPoint x: 688, endPoint y: 318, distance: 62.1
click at [688, 318] on div "Unit kompl. Original bid: kompl. Quantity 1.00 Original bid: 1.00 Unit price 81…" at bounding box center [684, 315] width 366 height 47
type input "ą"
type input "1,988.00"
click at [856, 368] on button "Save" at bounding box center [843, 361] width 49 height 24
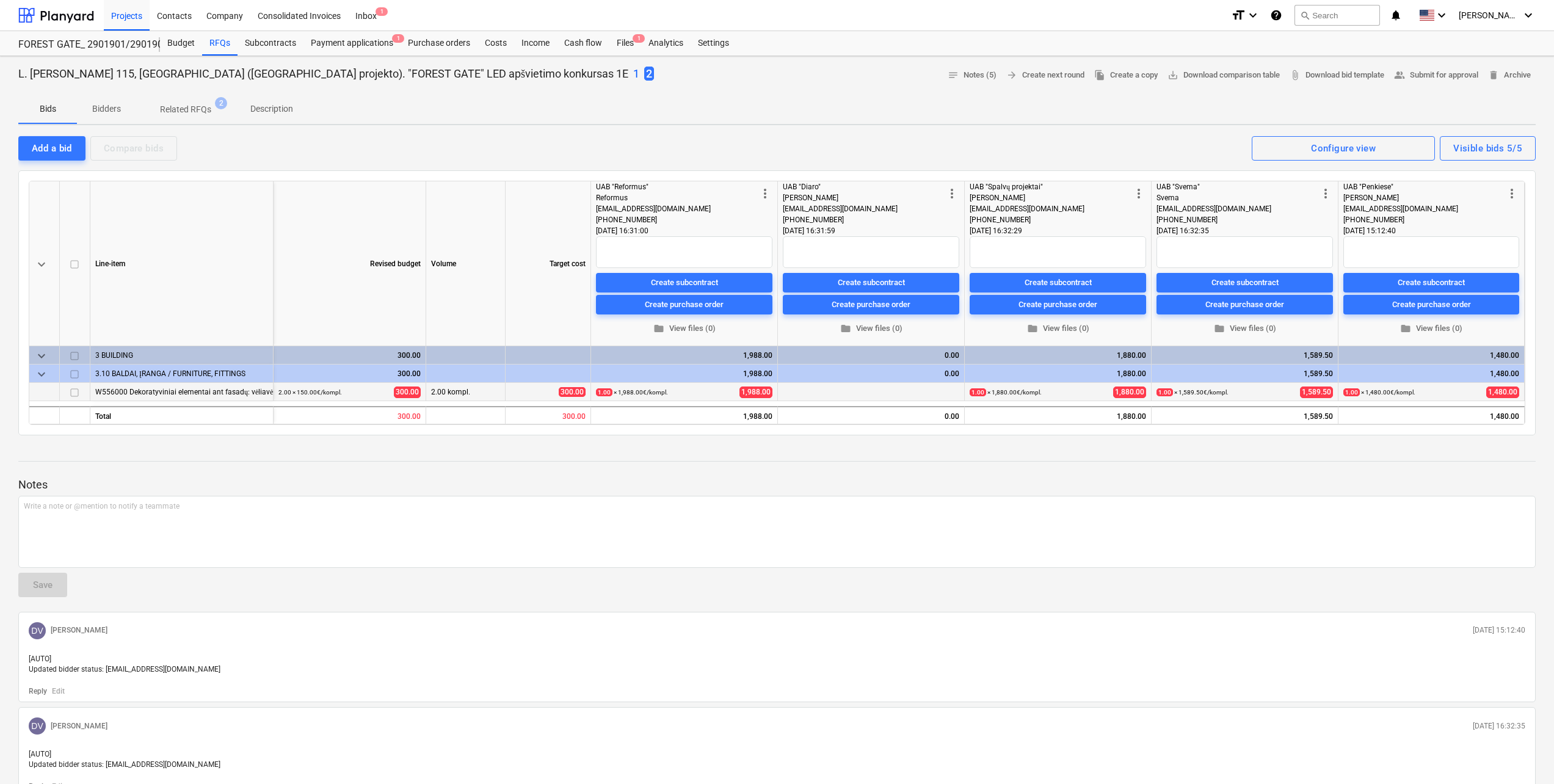
click at [768, 454] on div at bounding box center [777, 450] width 1517 height 10
click at [47, 21] on div at bounding box center [56, 15] width 76 height 30
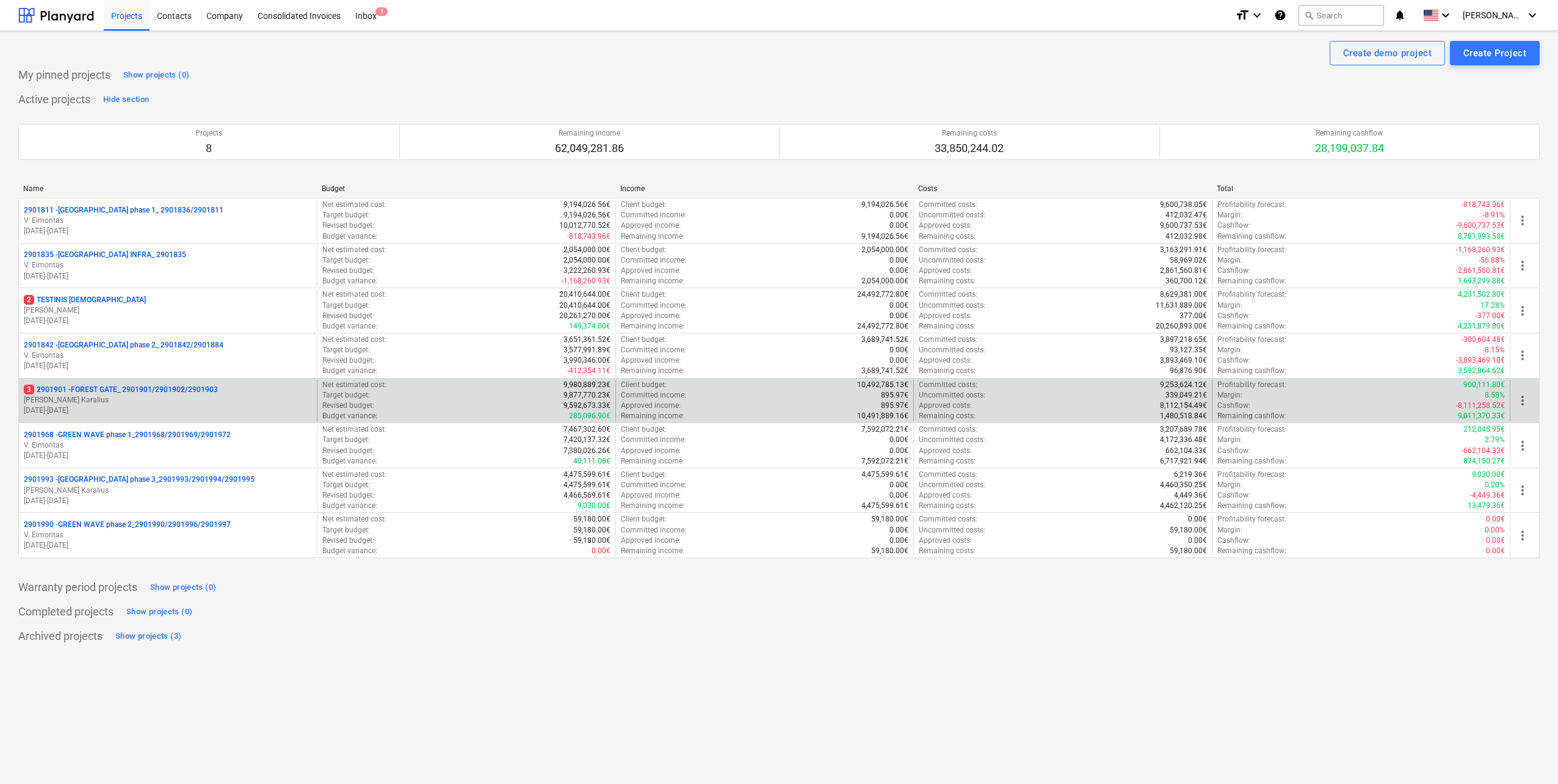
click at [180, 400] on p "[PERSON_NAME]" at bounding box center [167, 400] width 288 height 11
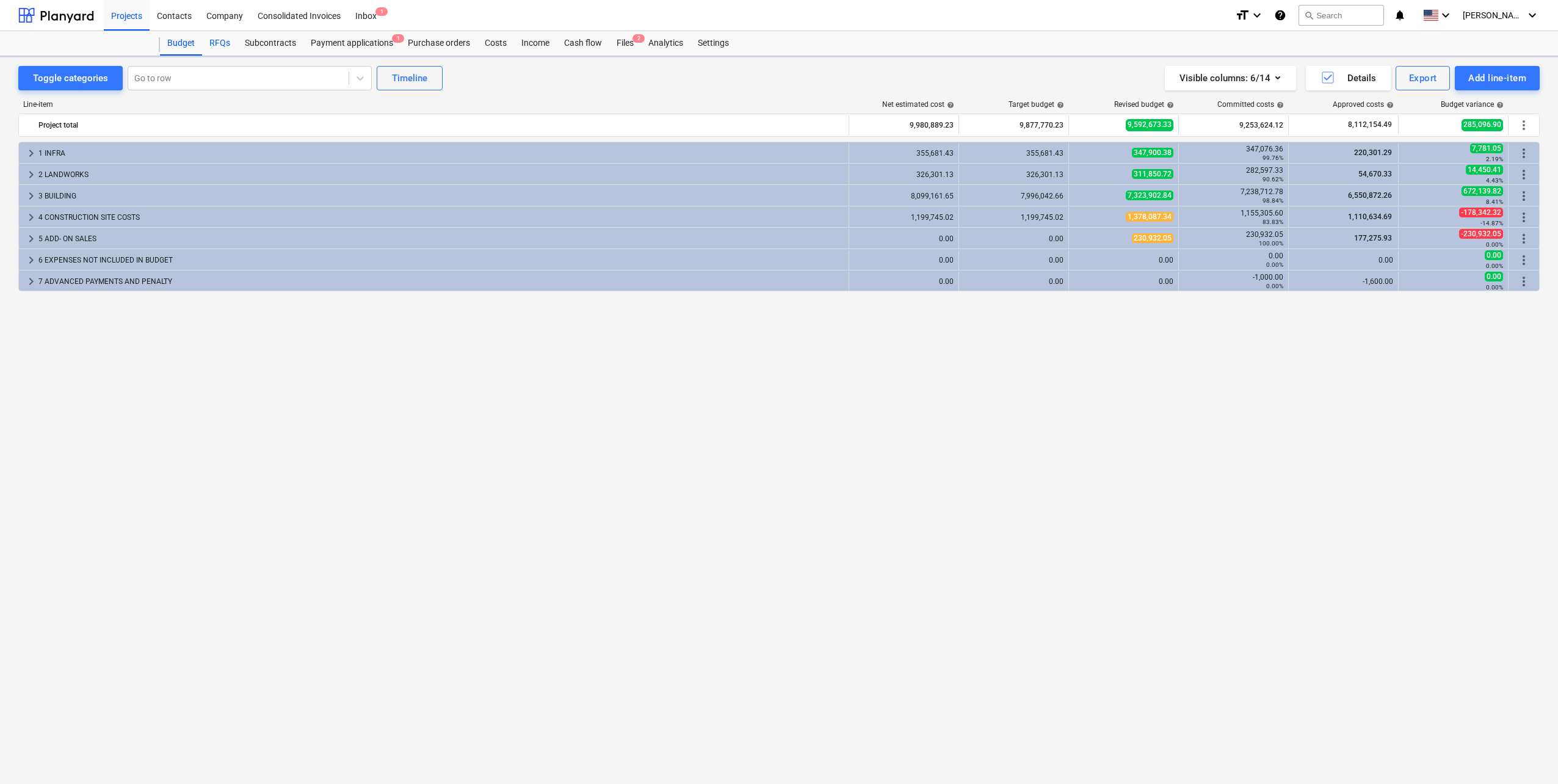
click at [223, 43] on div "RFQs" at bounding box center [220, 43] width 36 height 24
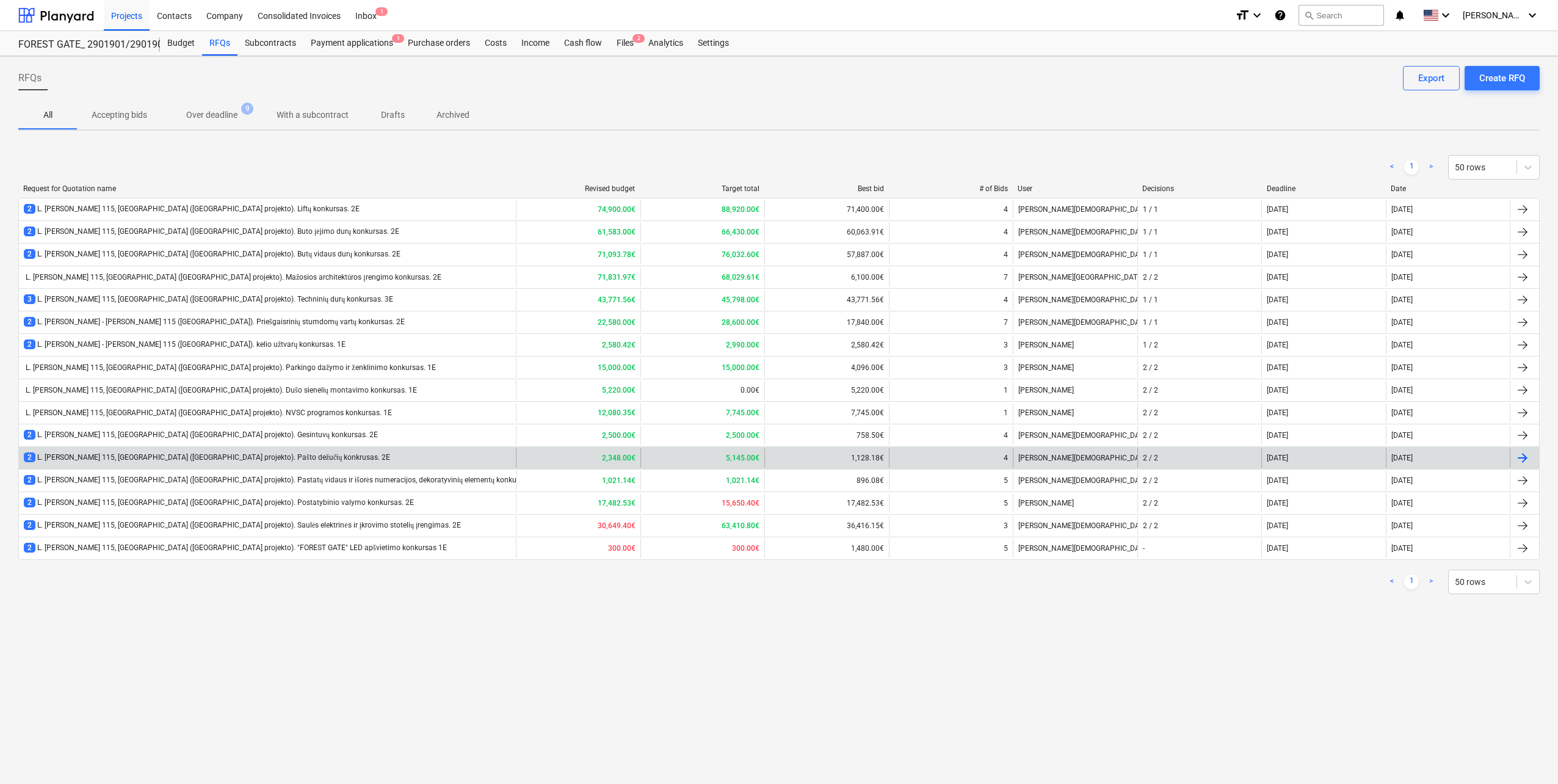
click at [318, 454] on div "2 L. Baliukevičiaus Dzūko g. 115, Vilnius (Forest Gate projekto). Pašto dežučių…" at bounding box center [207, 457] width 366 height 11
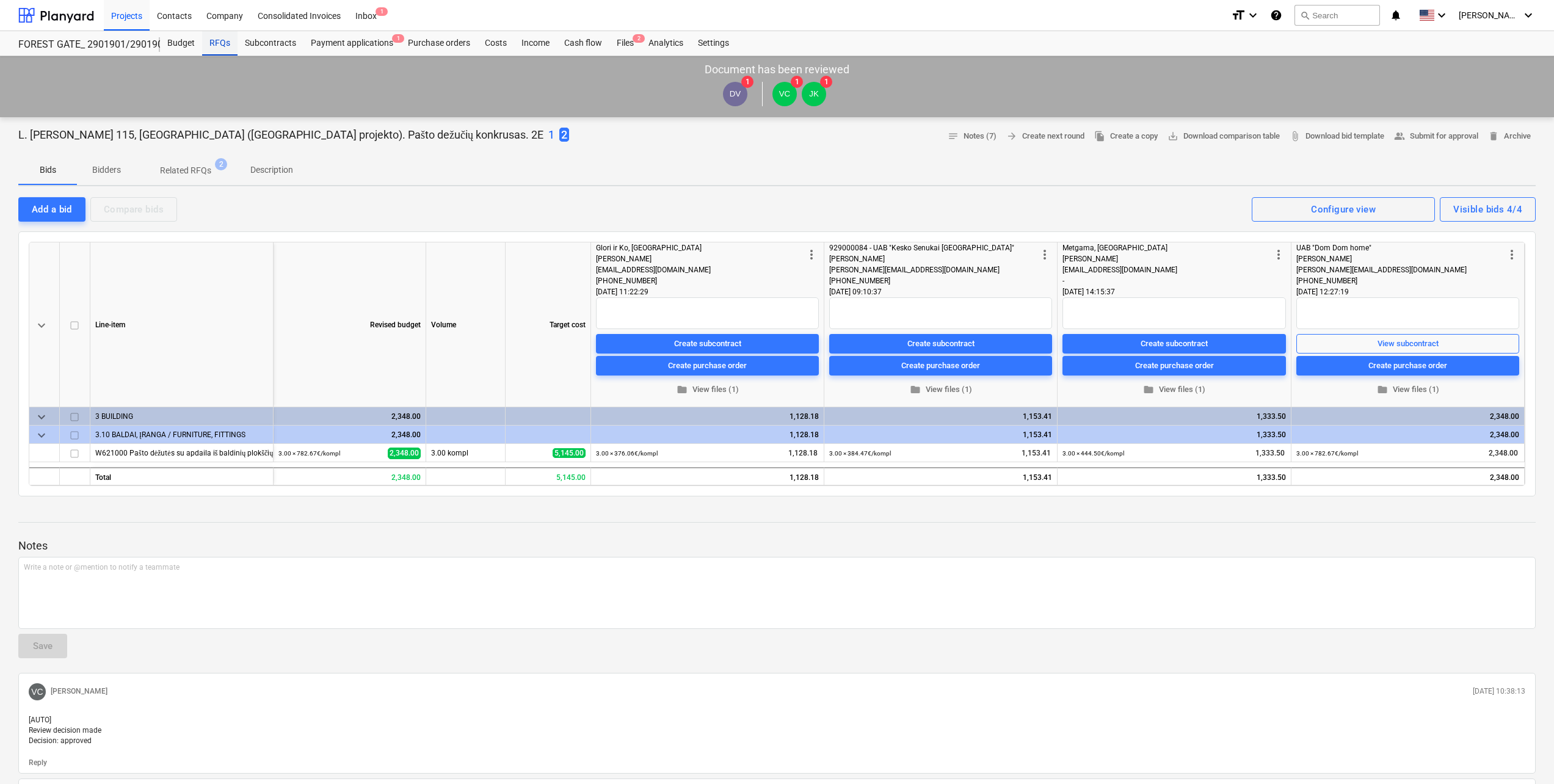
click at [220, 47] on div "RFQs" at bounding box center [220, 43] width 36 height 24
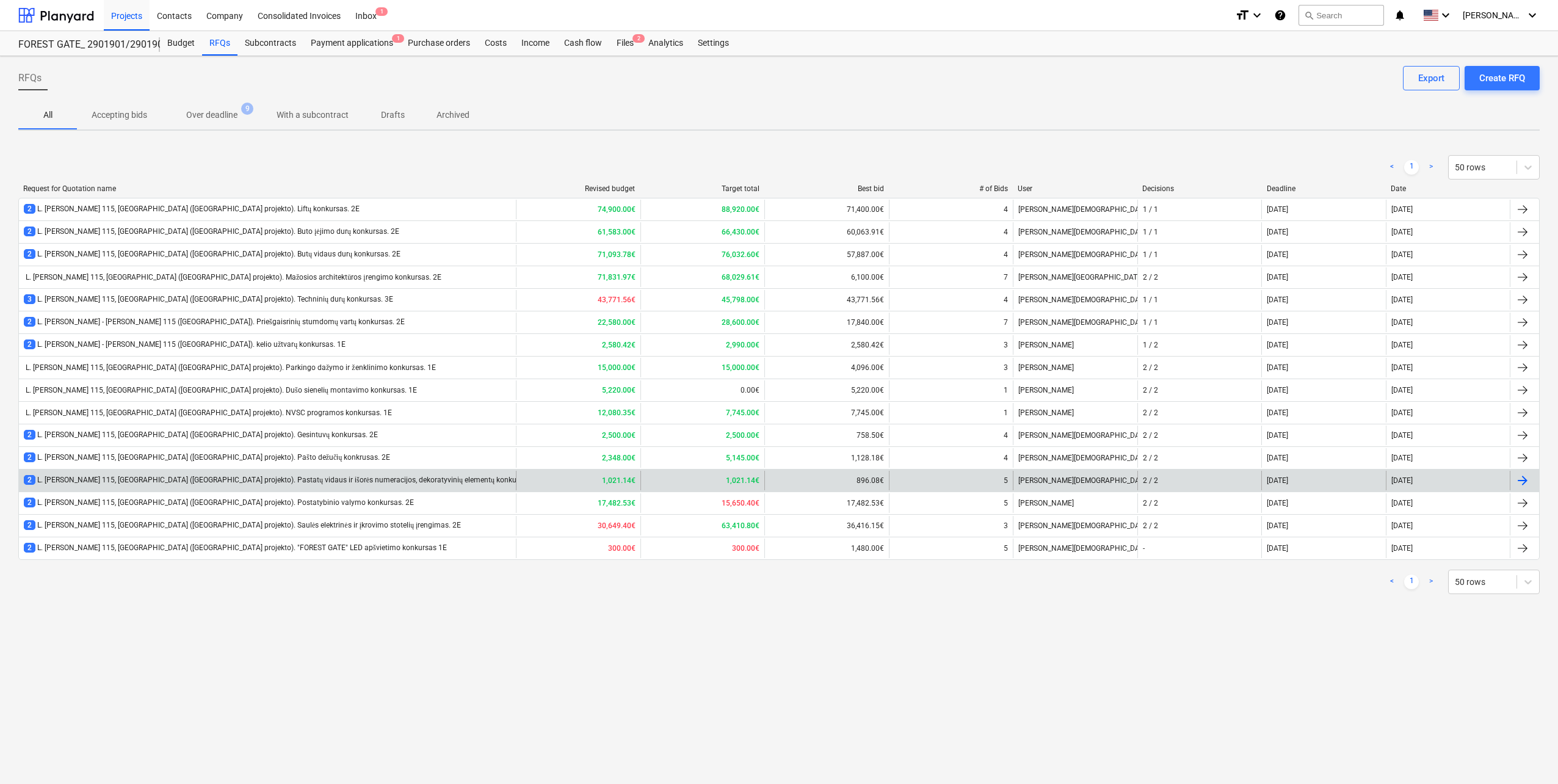
click at [392, 481] on div "2 L. Baliukevičiaus Dzūko g. 115, Vilnius (Forest Gate projekto). Pastatų vidau…" at bounding box center [283, 480] width 519 height 11
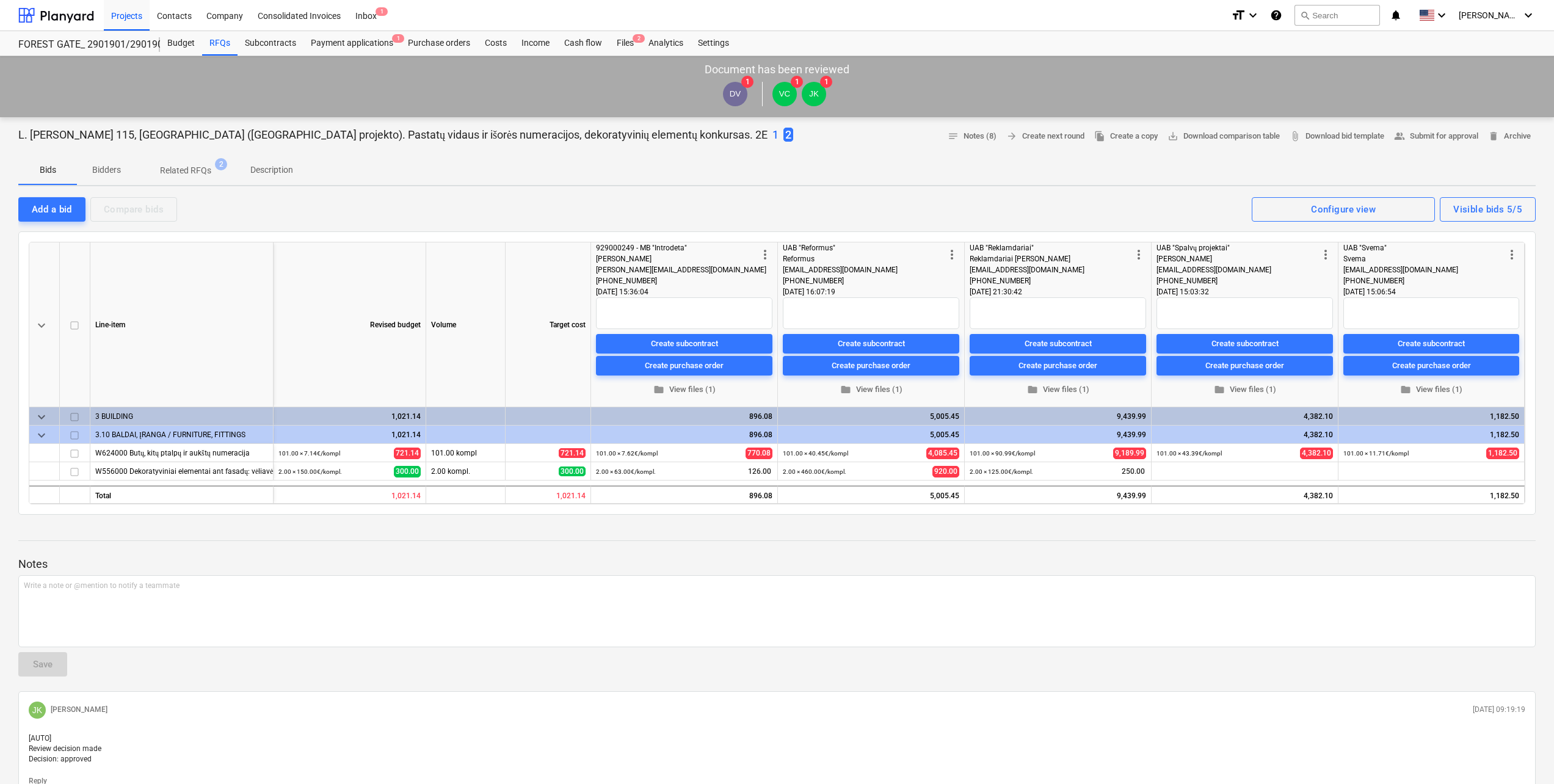
click at [772, 135] on p "1" at bounding box center [775, 134] width 6 height 14
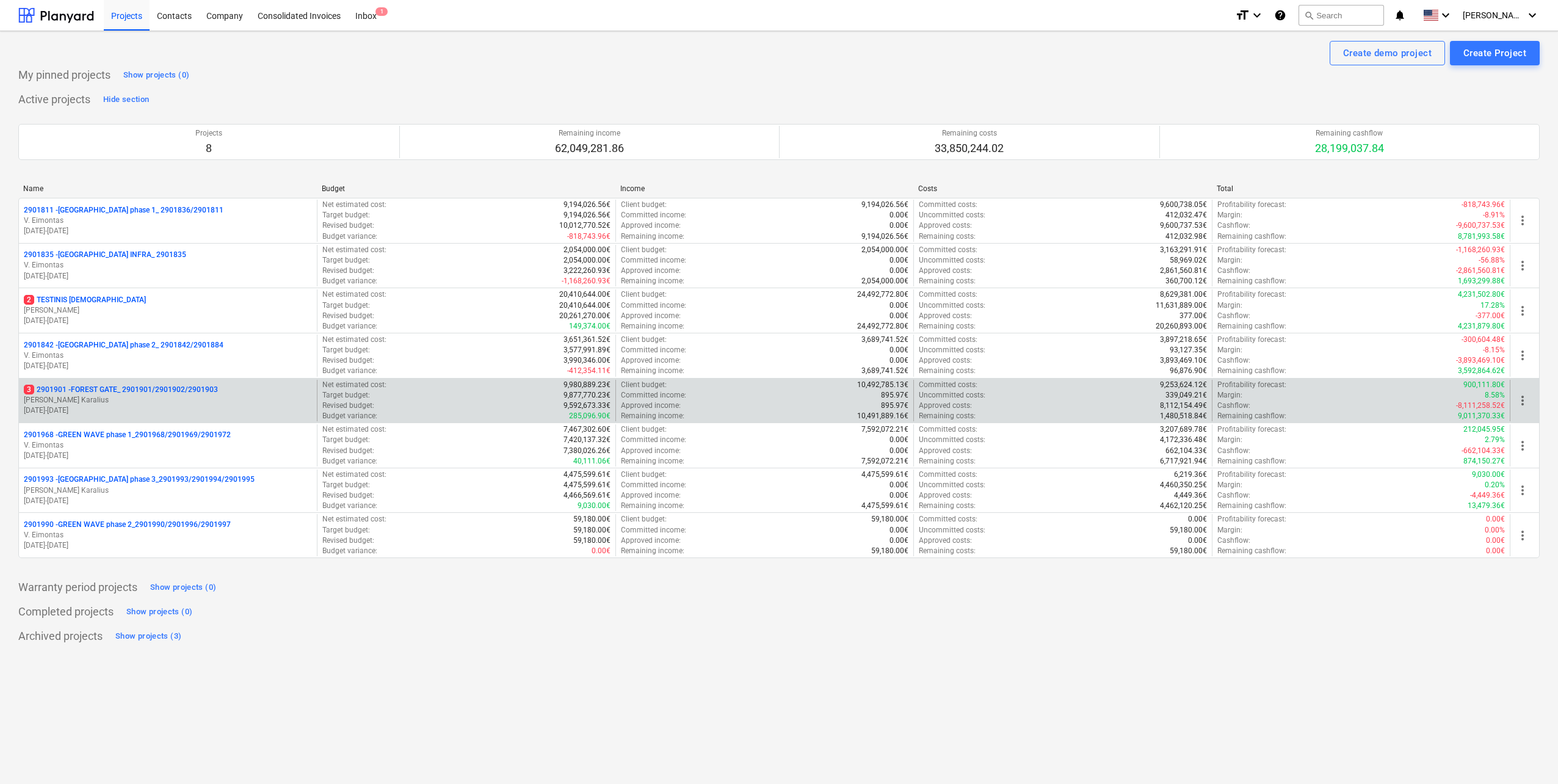
click at [215, 403] on p "[PERSON_NAME]" at bounding box center [167, 400] width 288 height 11
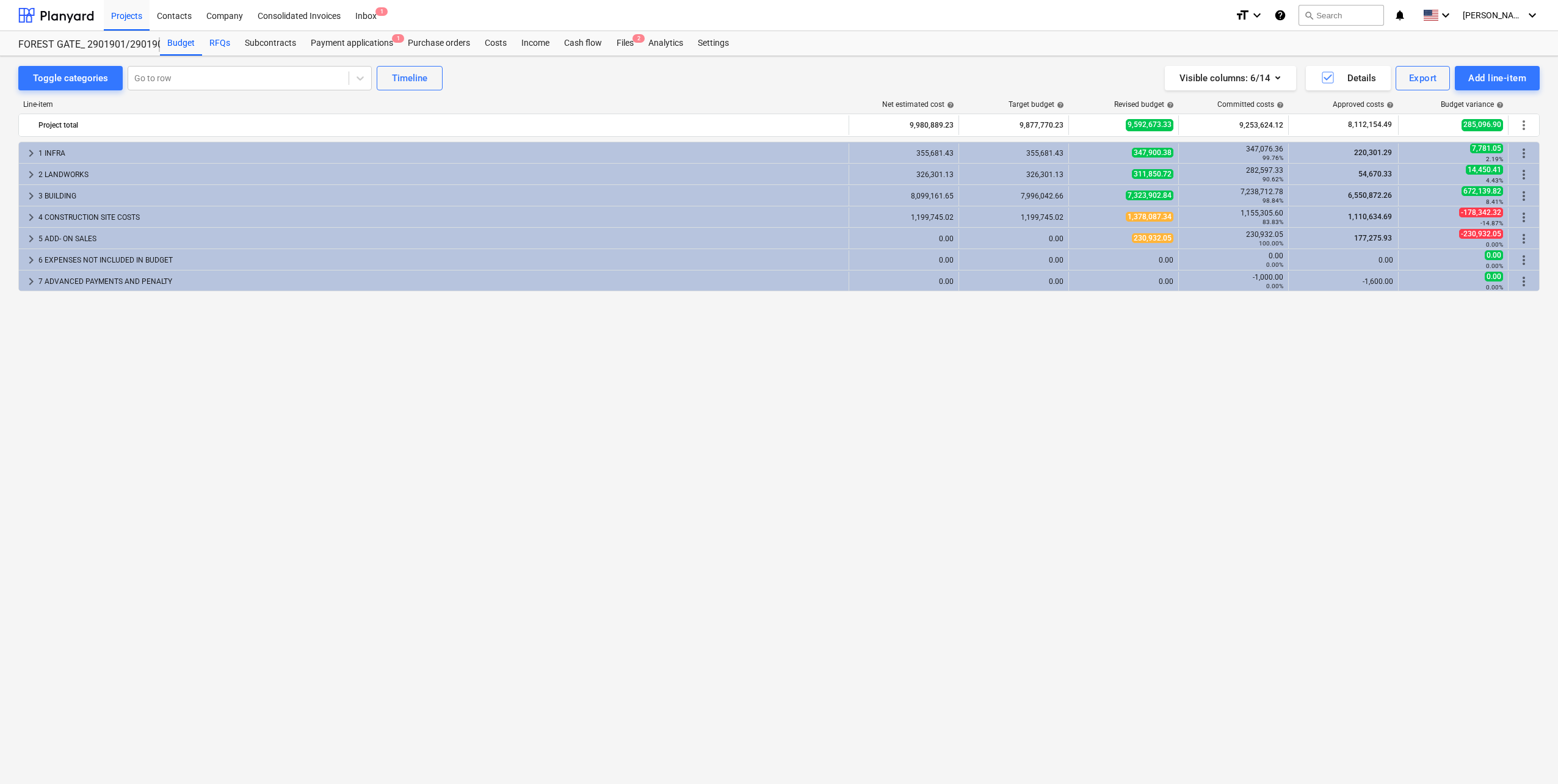
click at [226, 38] on div "RFQs" at bounding box center [220, 43] width 36 height 24
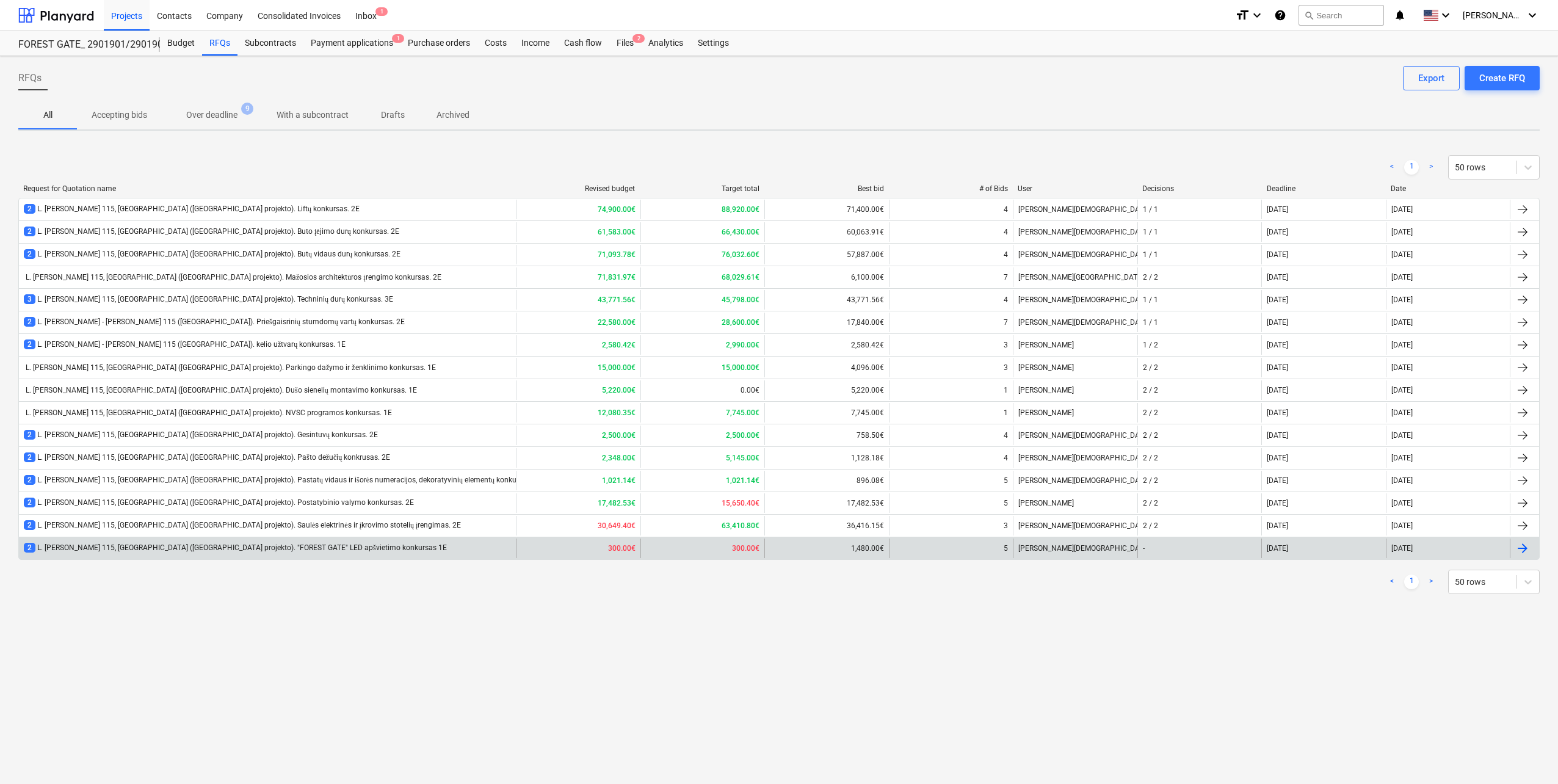
click at [278, 548] on div "2 L. Baliukevičiaus Dzūko g. 115, Vilnius (Forest Gate projekto). "FOREST GATE"…" at bounding box center [235, 548] width 423 height 11
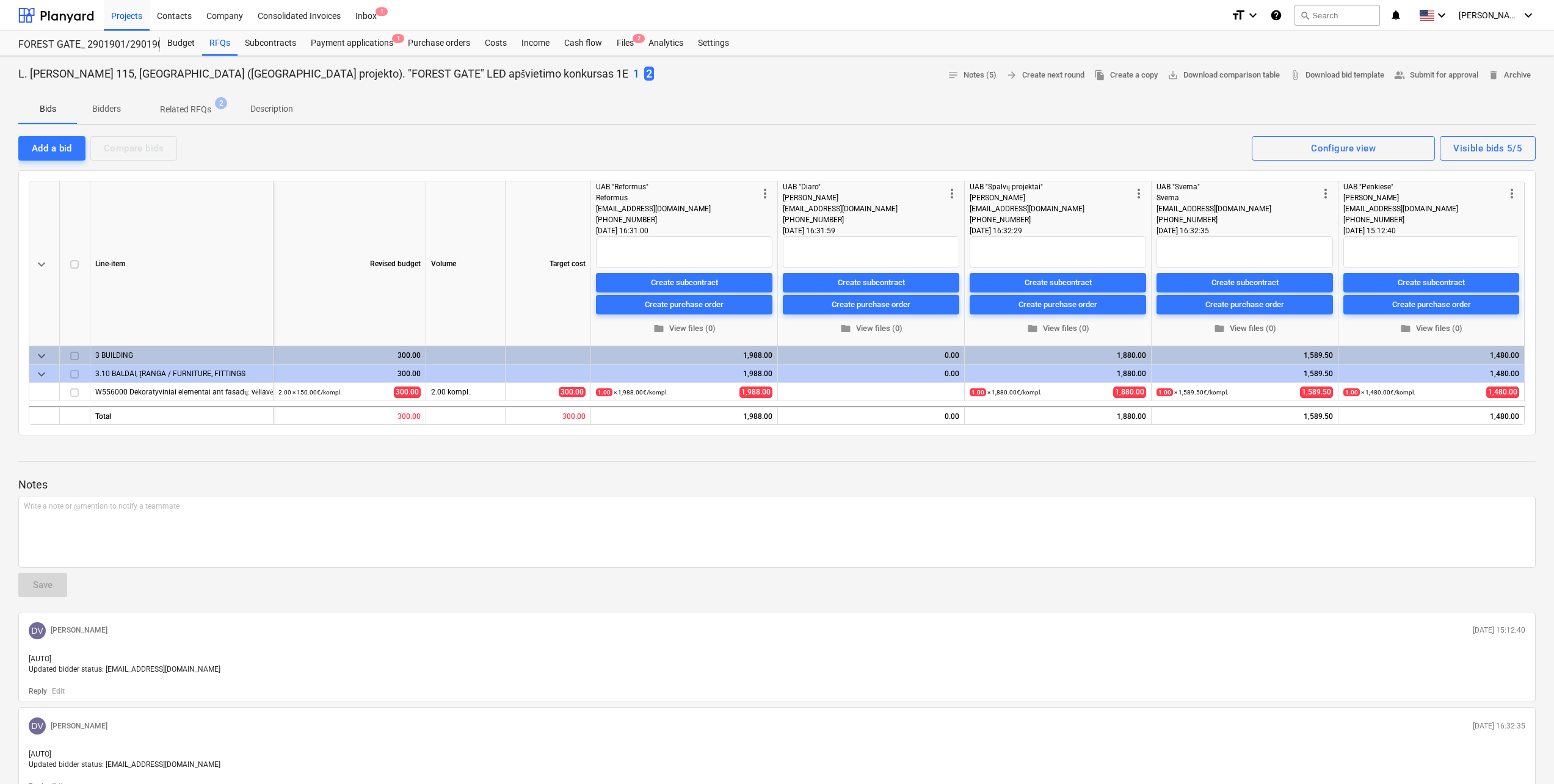
click at [633, 67] on p "1" at bounding box center [636, 74] width 6 height 14
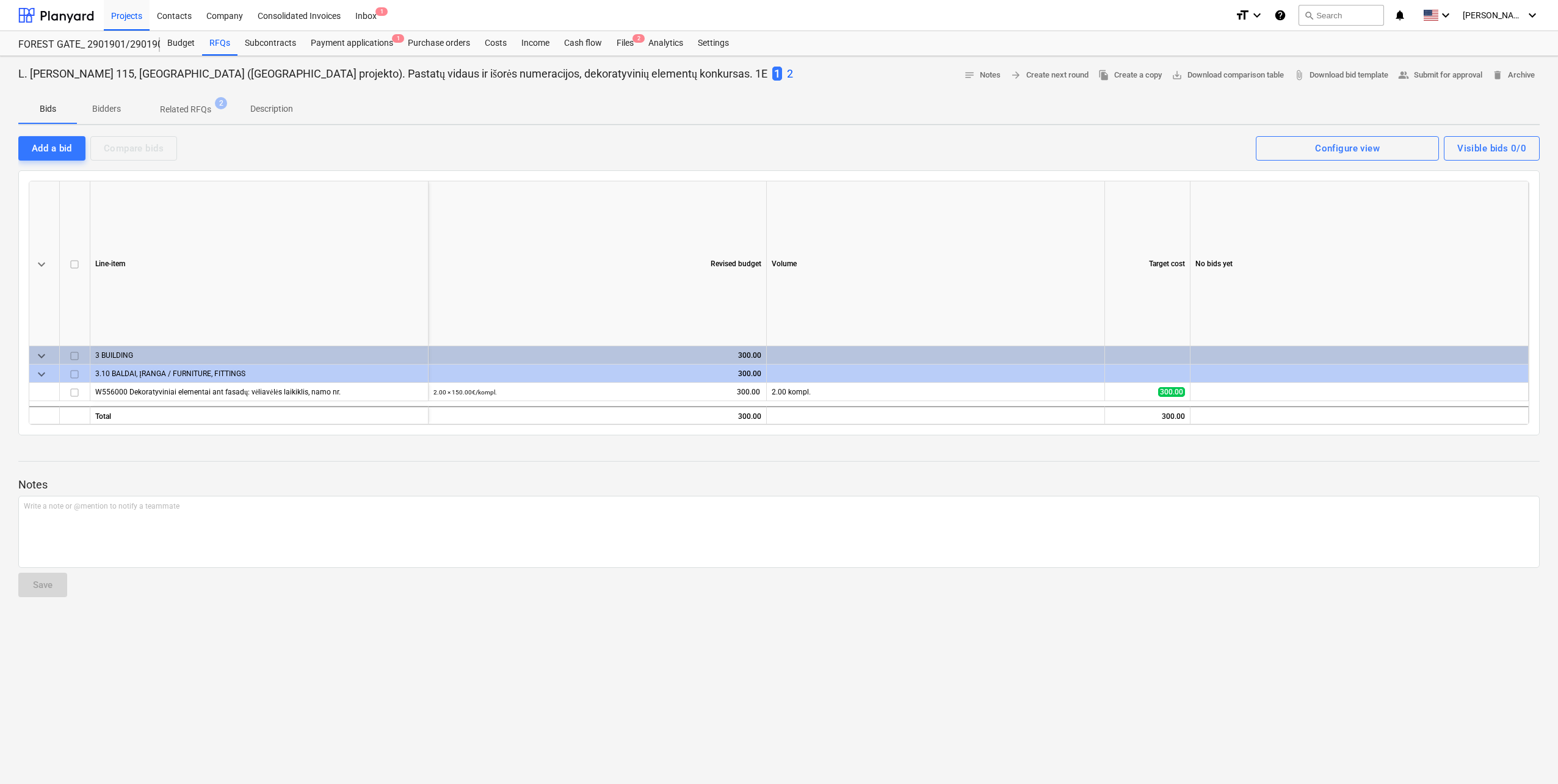
click at [787, 73] on p "2" at bounding box center [790, 74] width 6 height 14
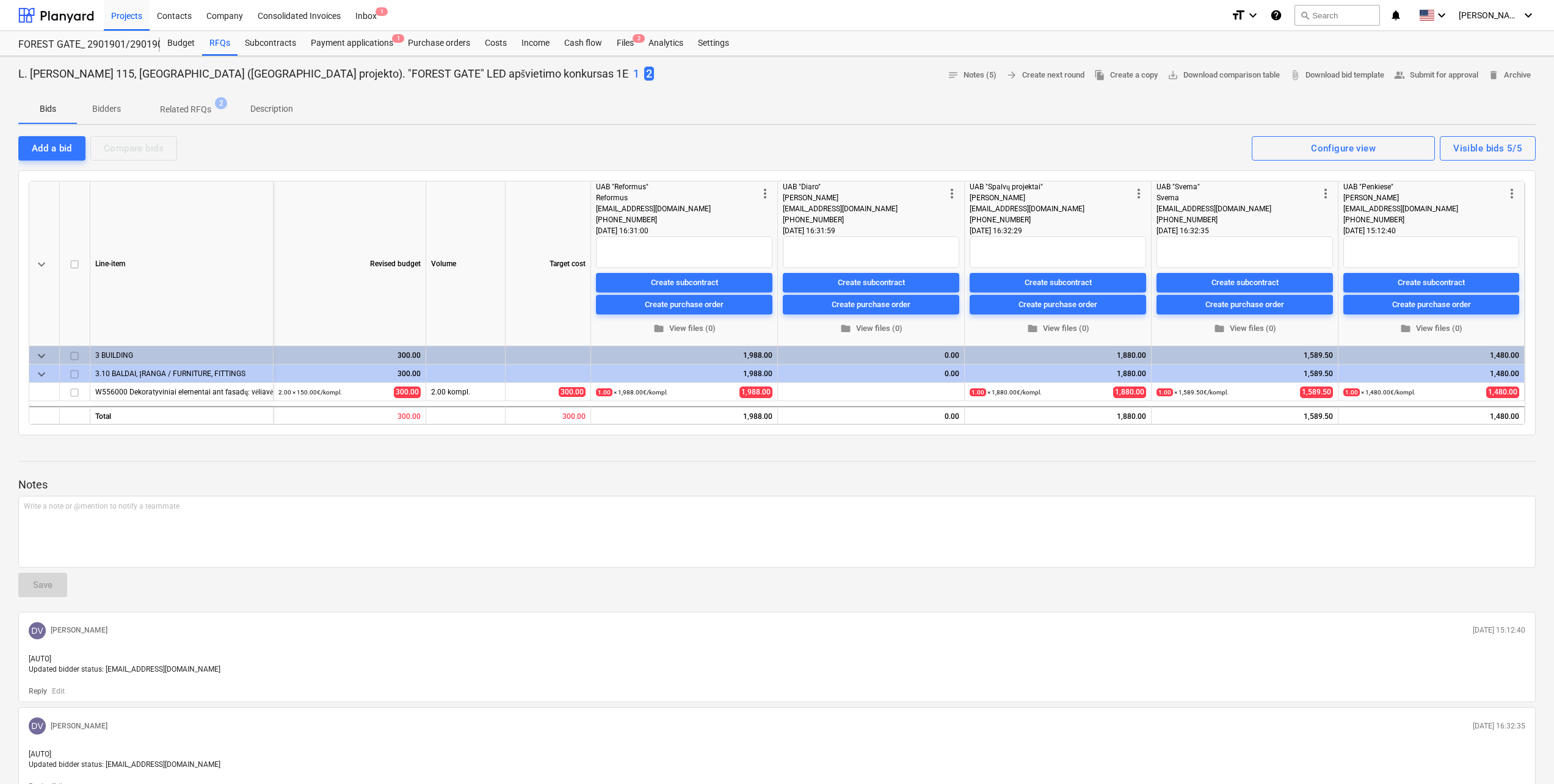
click at [633, 76] on p "1" at bounding box center [636, 74] width 6 height 14
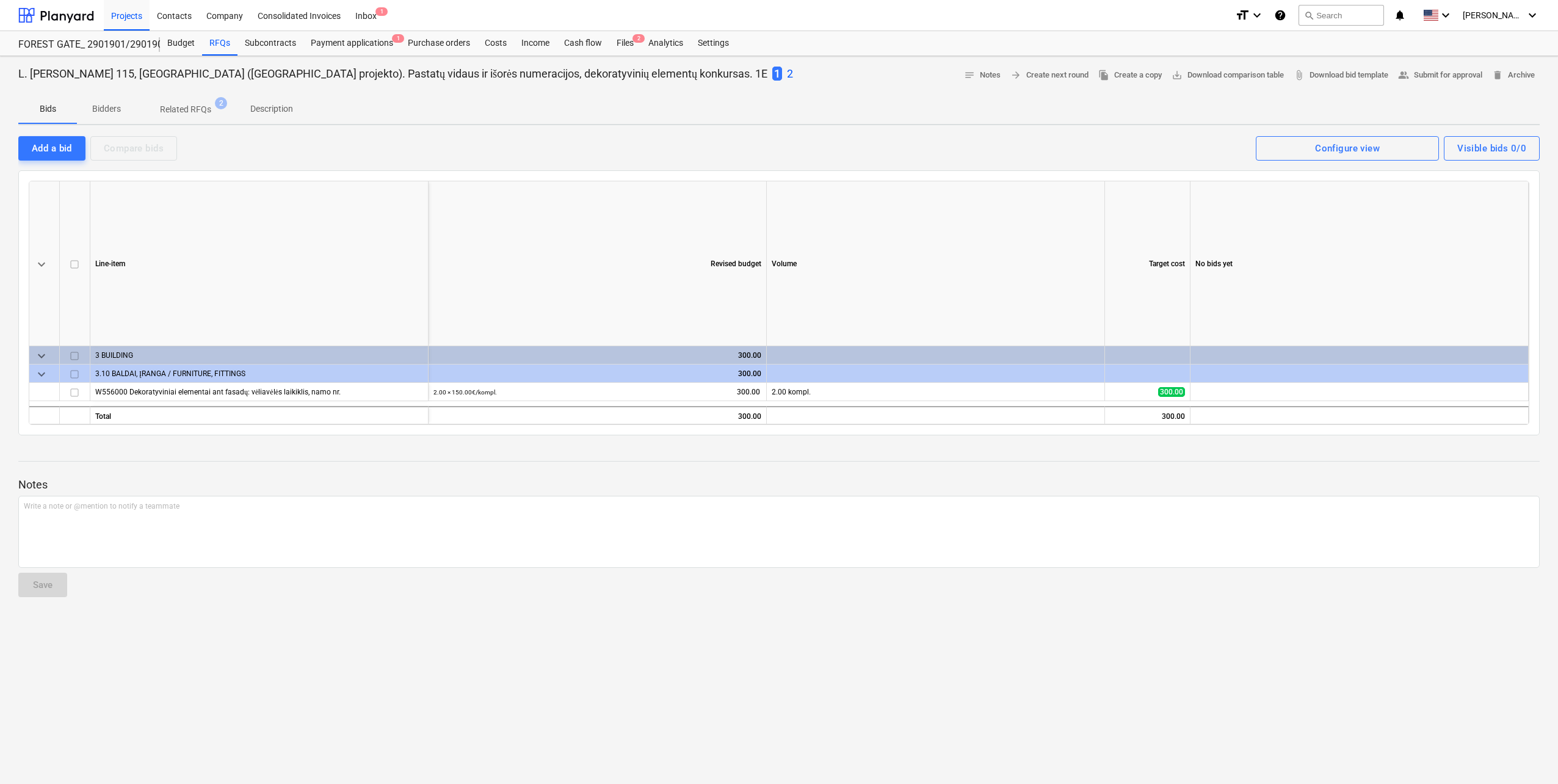
click at [787, 73] on p "2" at bounding box center [790, 74] width 6 height 14
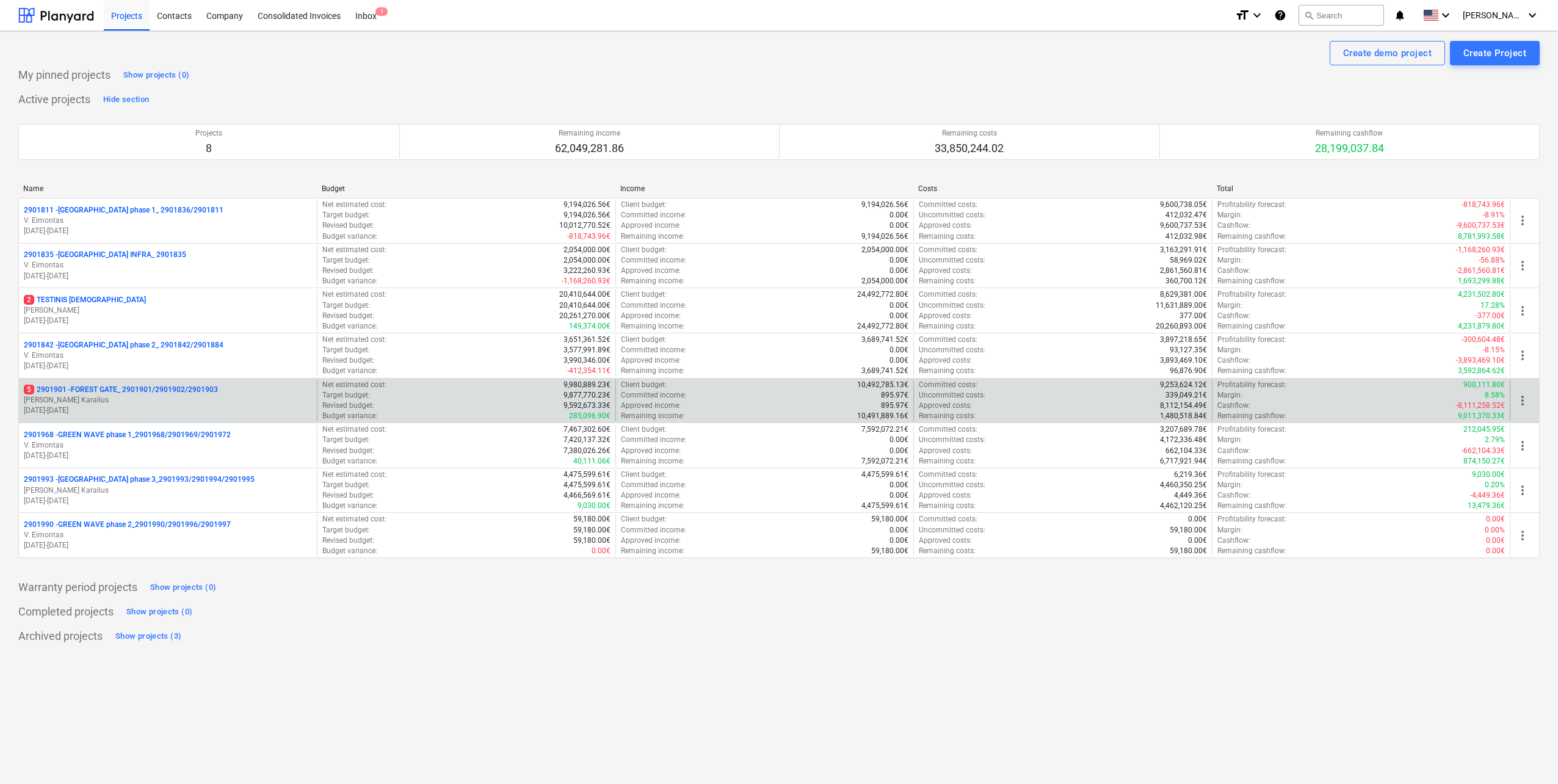
click at [167, 380] on div "5 2901901 - FOREST GATE_ 2901901/2901902/2901903 J. Karalius 18.03.2024 - 03.11…" at bounding box center [168, 400] width 298 height 42
click at [163, 390] on p "5 2901901 - FOREST GATE_ 2901901/2901902/2901903" at bounding box center [120, 390] width 194 height 11
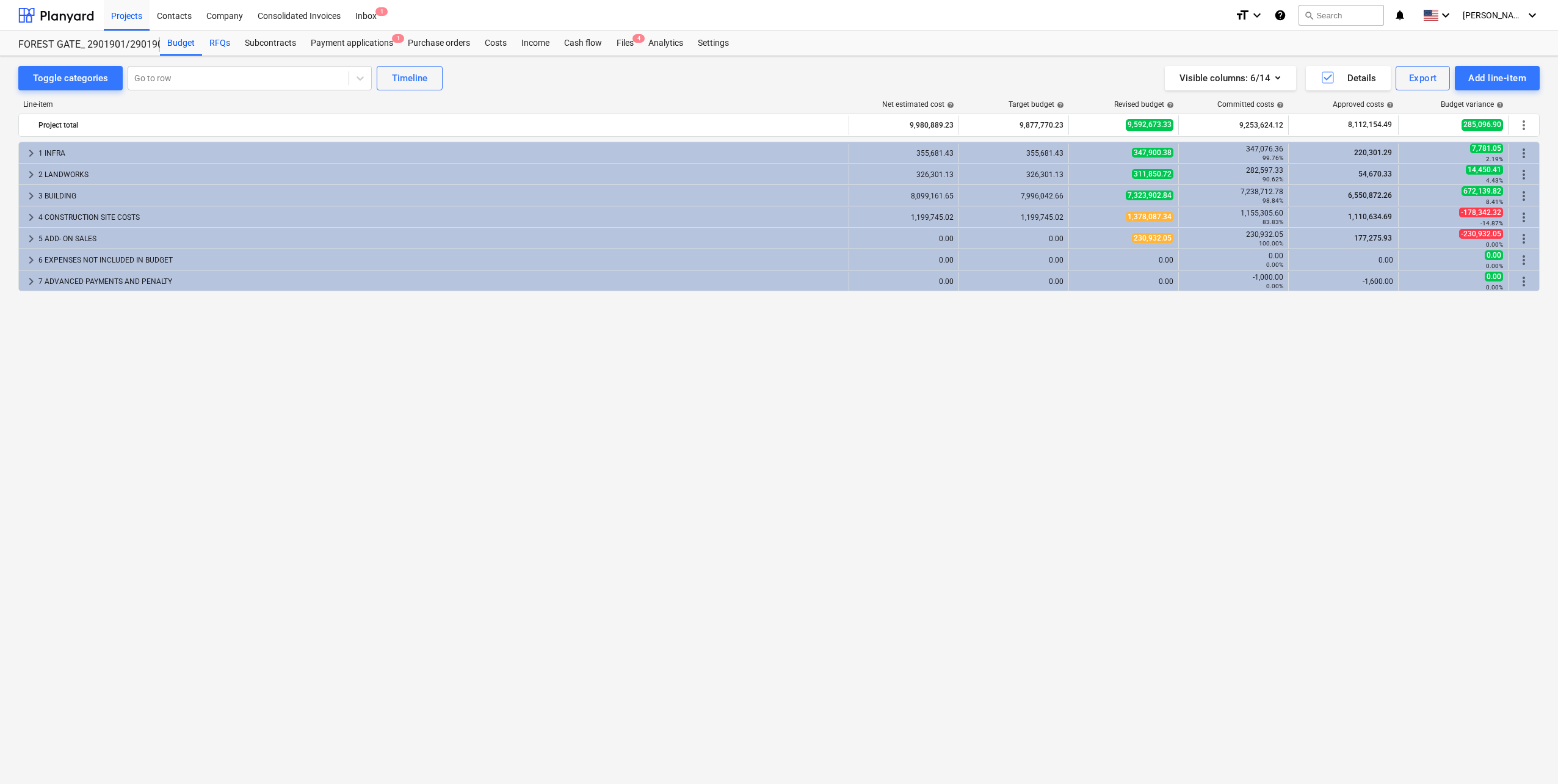
click at [222, 41] on div "RFQs" at bounding box center [220, 43] width 36 height 24
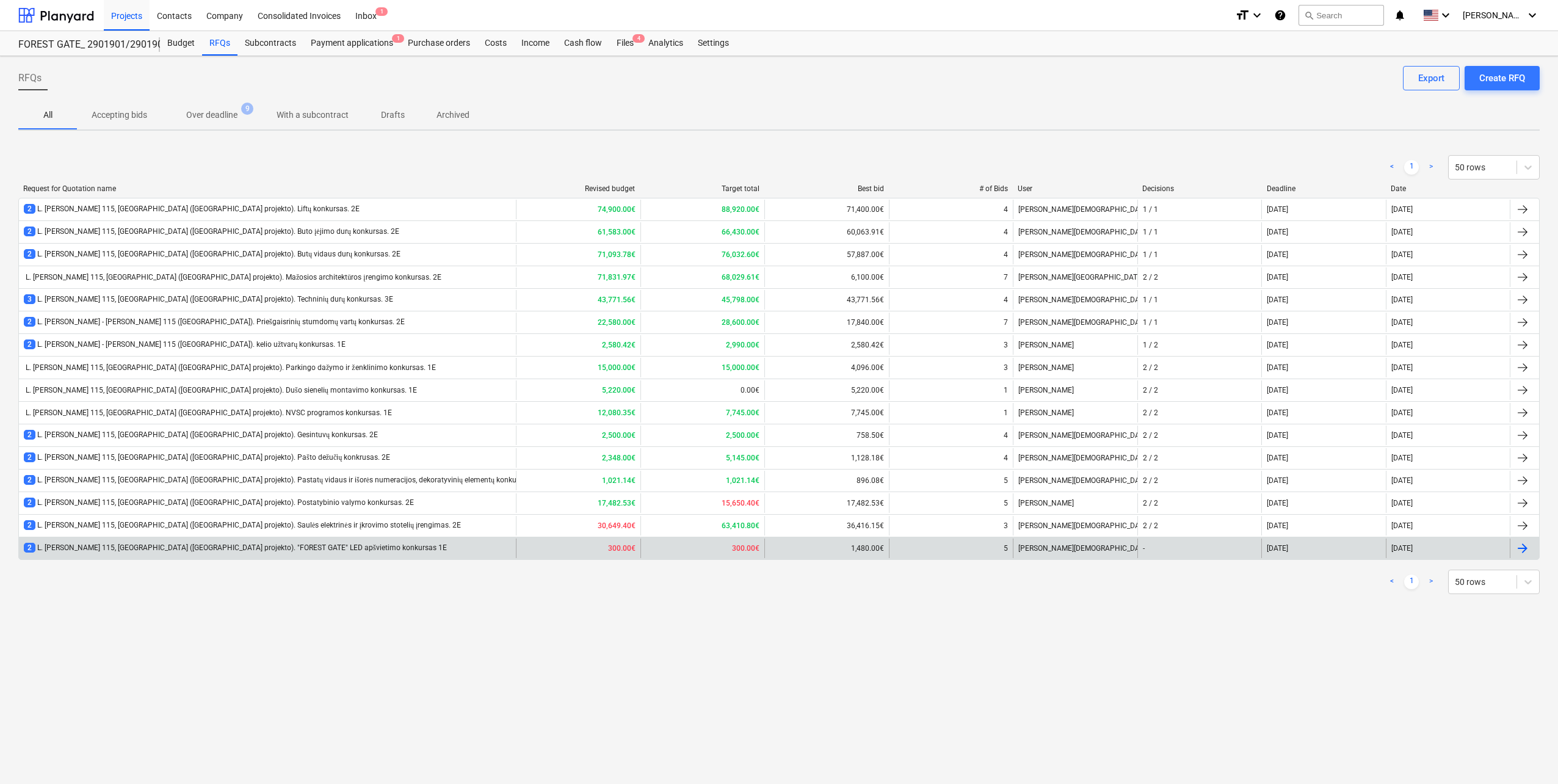
click at [331, 553] on div "2 L. [PERSON_NAME] 115, [GEOGRAPHIC_DATA] ([GEOGRAPHIC_DATA] projekto). "FOREST…" at bounding box center [235, 548] width 423 height 11
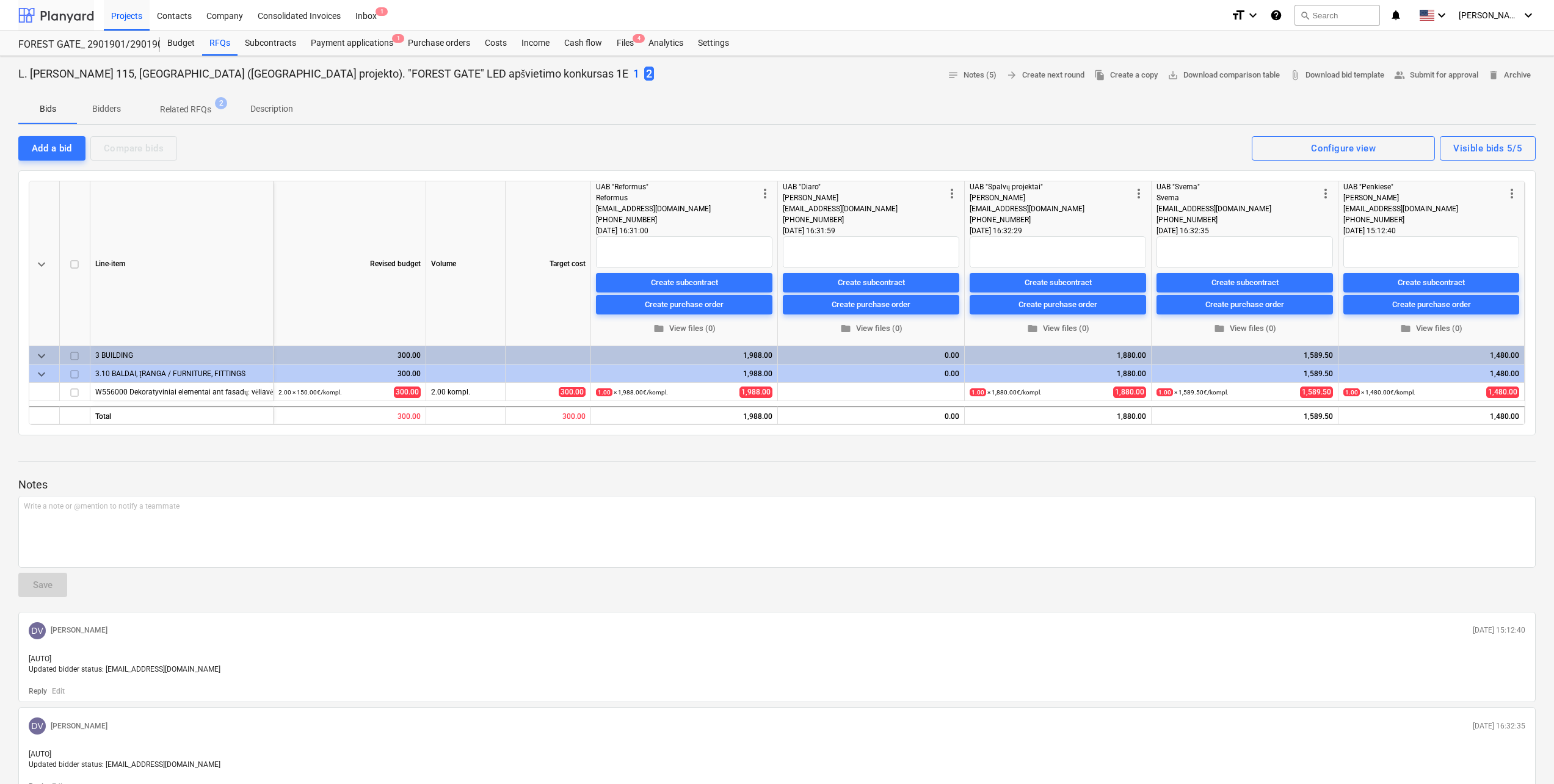
click at [67, 11] on div at bounding box center [56, 15] width 76 height 30
